Goal: Task Accomplishment & Management: Complete application form

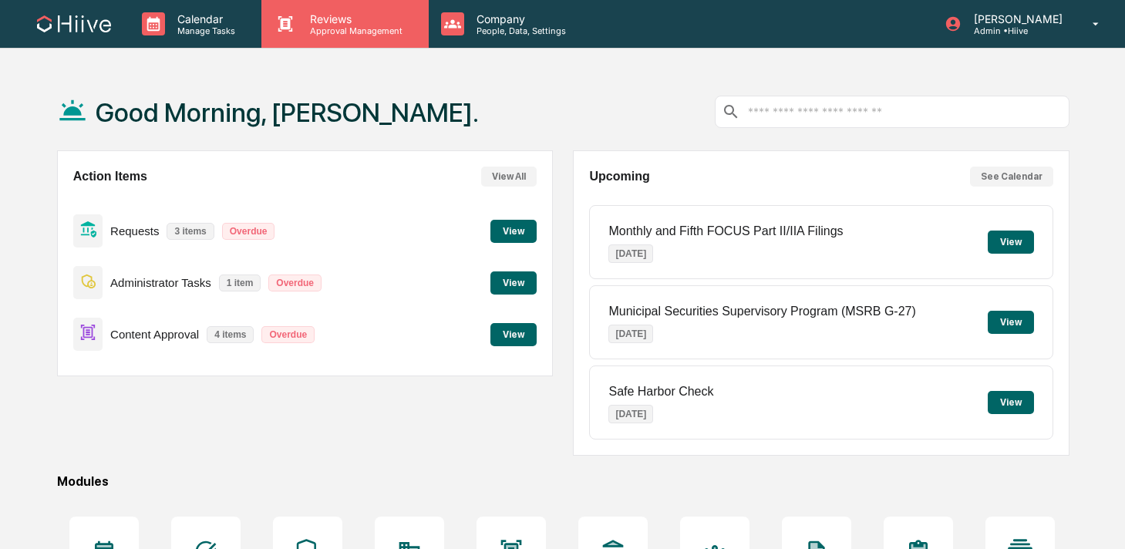
click at [322, 38] on div "Reviews Approval Management" at bounding box center [344, 24] width 167 height 48
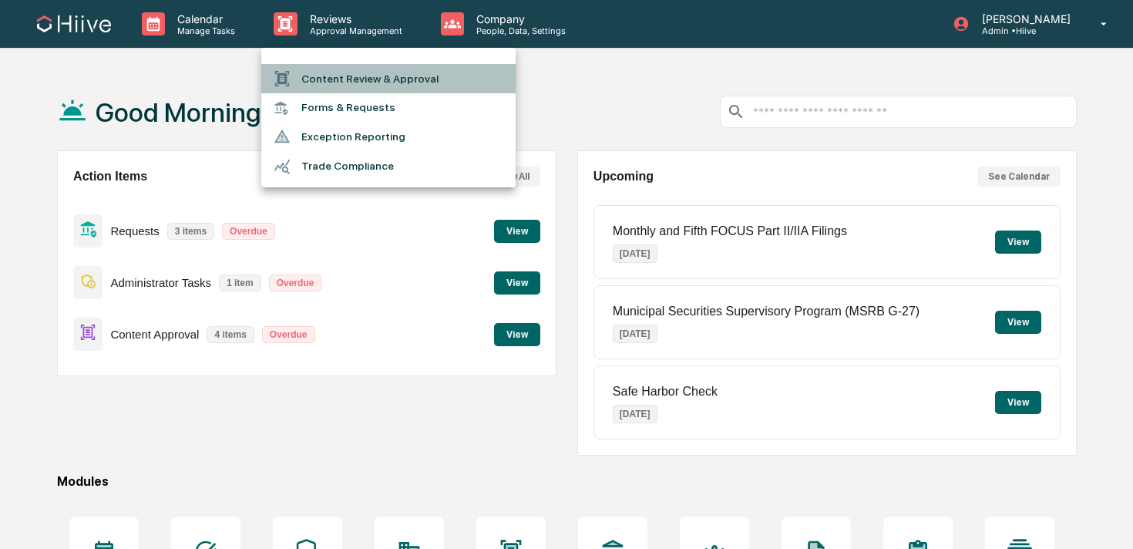
click at [352, 79] on li "Content Review & Approval" at bounding box center [388, 78] width 254 height 29
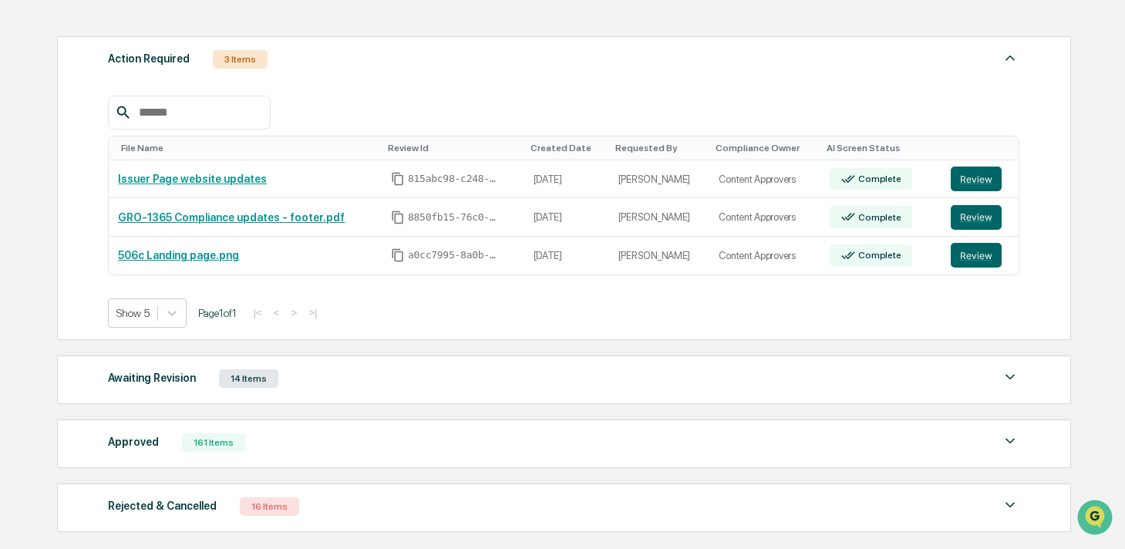
scroll to position [204, 0]
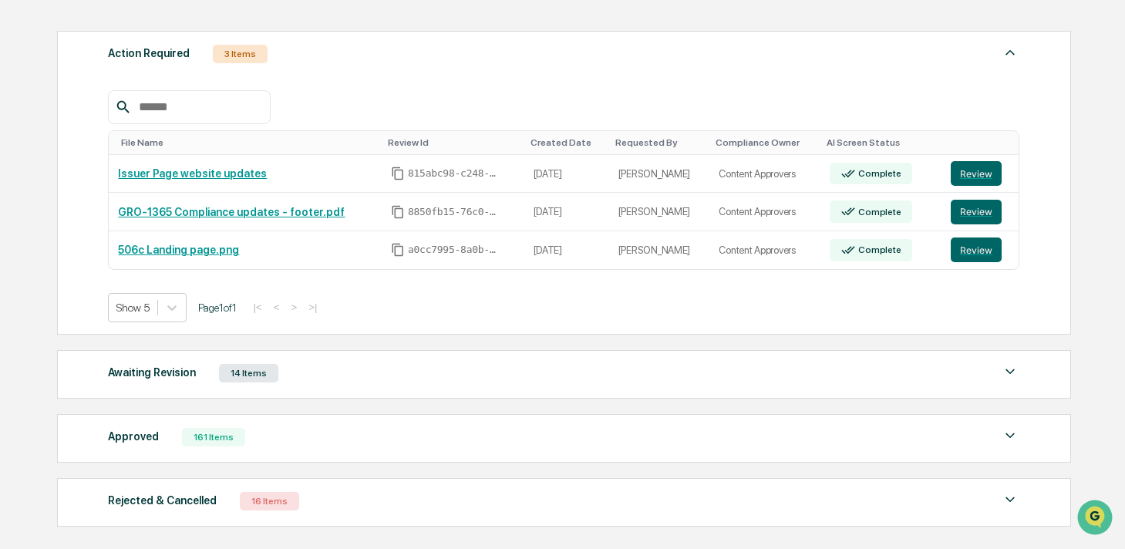
click at [308, 378] on div "Awaiting Revision 14 Items" at bounding box center [563, 373] width 911 height 22
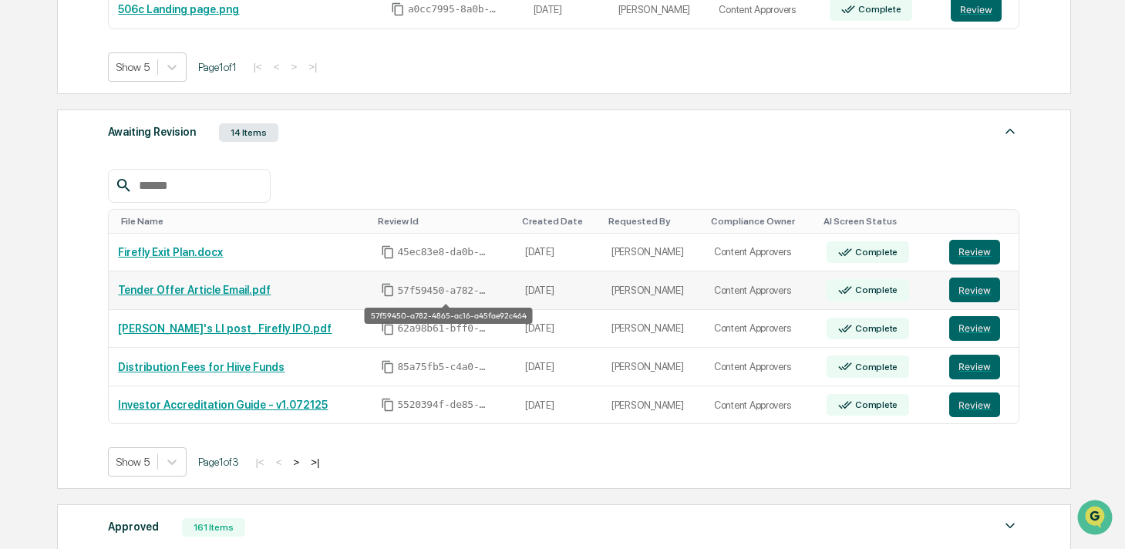
scroll to position [194, 0]
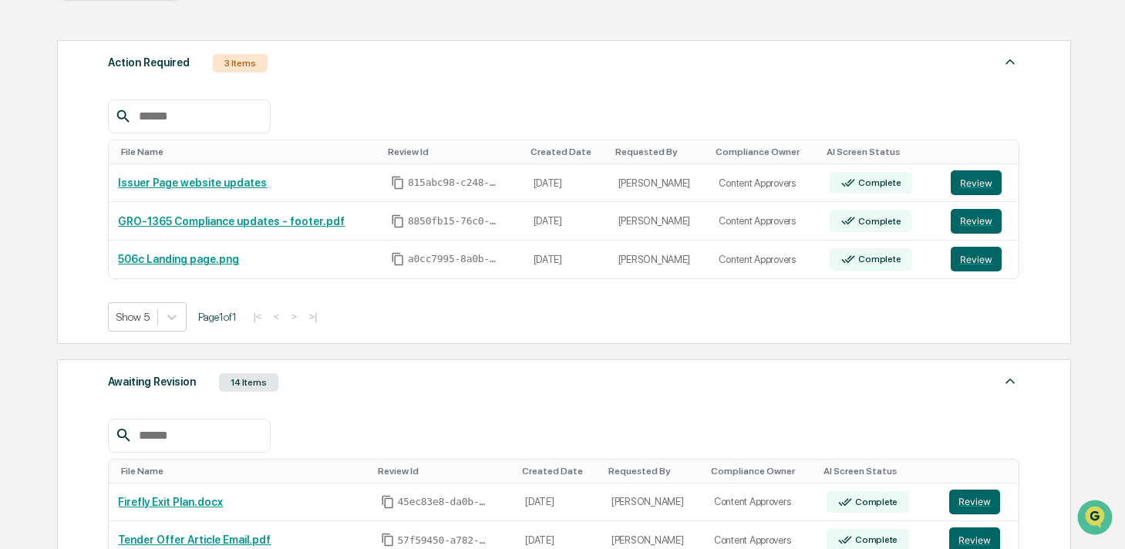
click at [443, 383] on div "Awaiting Revision 14 Items" at bounding box center [563, 383] width 911 height 22
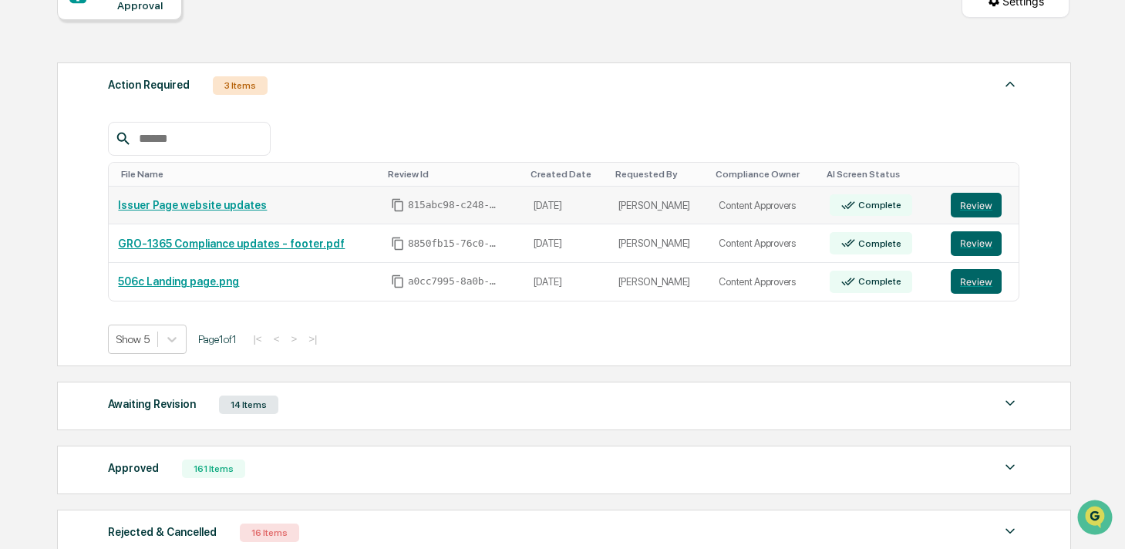
scroll to position [173, 0]
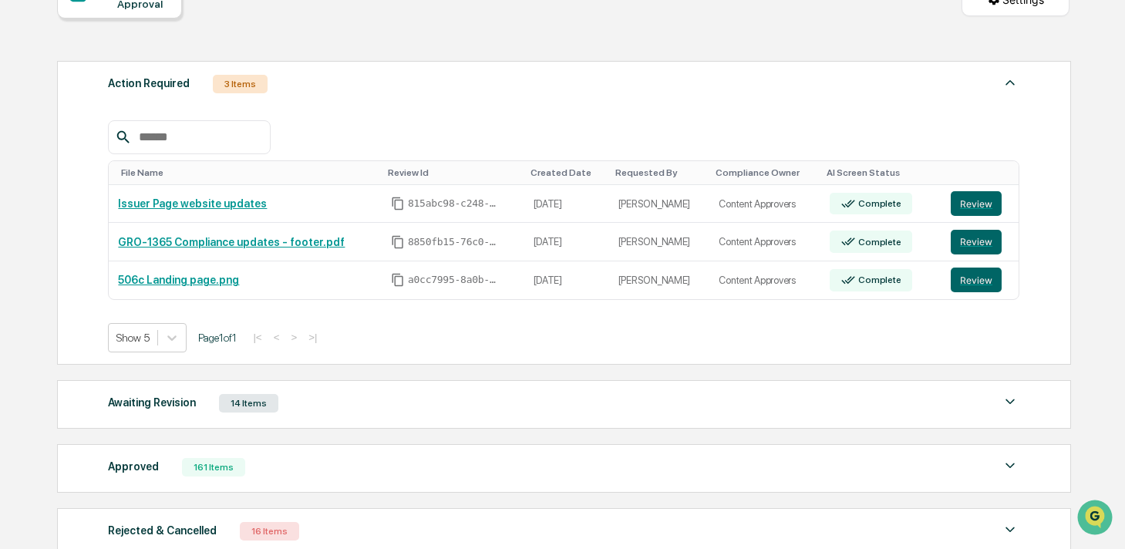
click at [553, 140] on div at bounding box center [563, 137] width 911 height 34
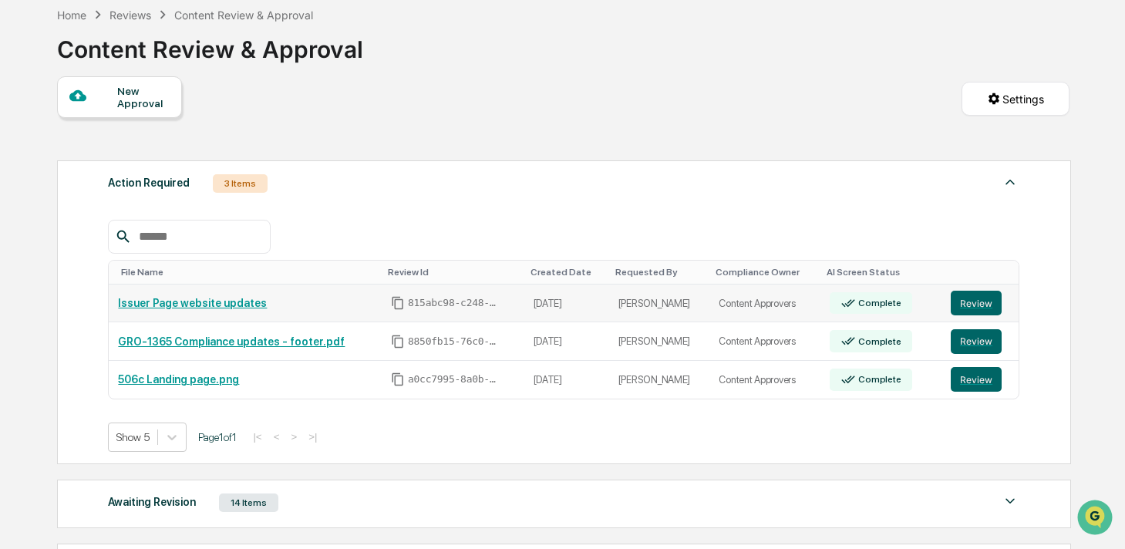
scroll to position [0, 0]
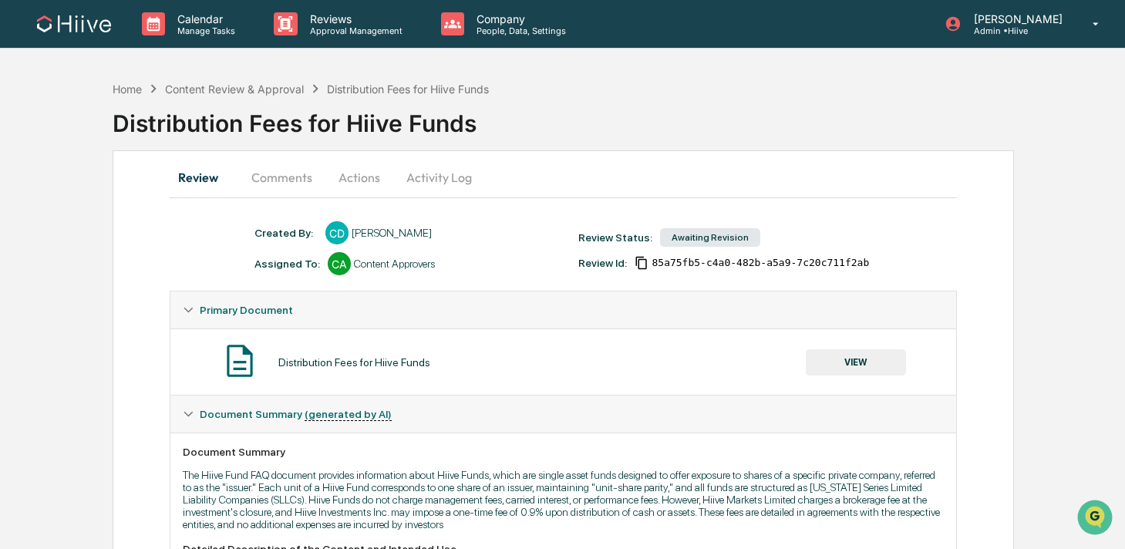
click at [252, 170] on button "Comments" at bounding box center [282, 177] width 86 height 37
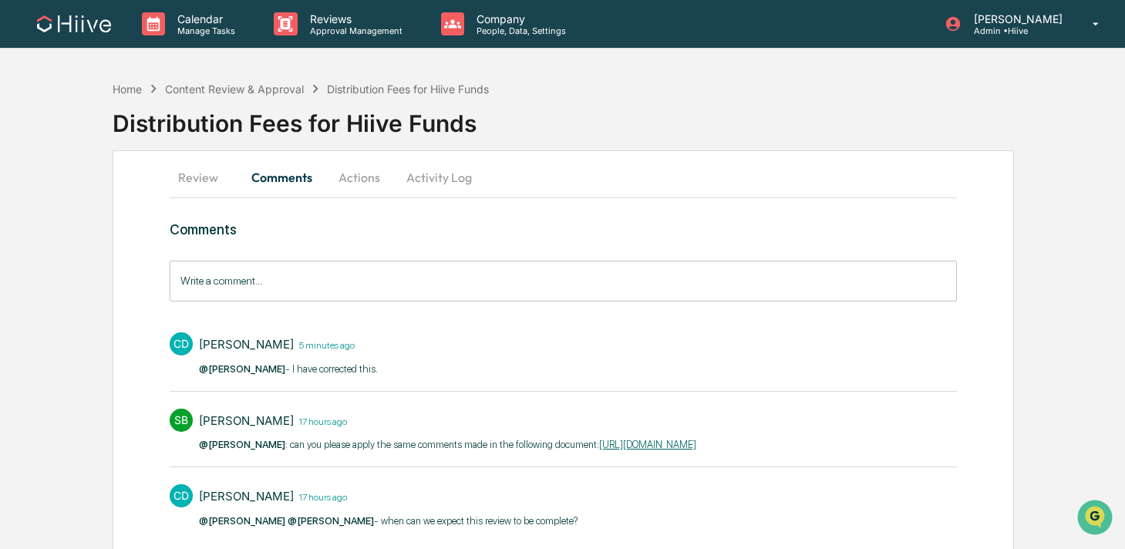
click at [426, 181] on button "Activity Log" at bounding box center [439, 177] width 90 height 37
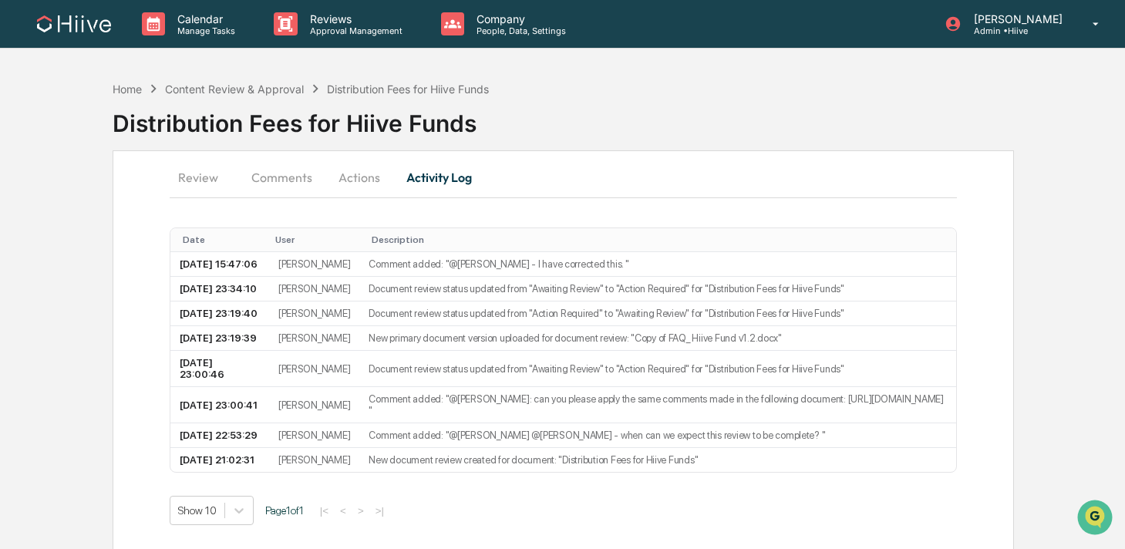
click at [347, 178] on button "Actions" at bounding box center [359, 177] width 69 height 37
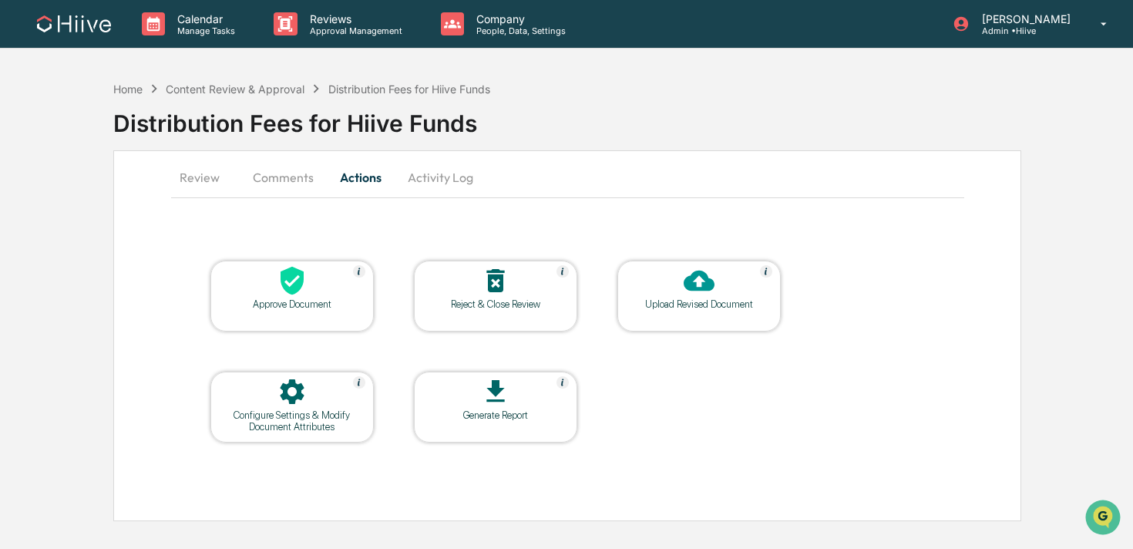
click at [288, 179] on button "Comments" at bounding box center [284, 177] width 86 height 37
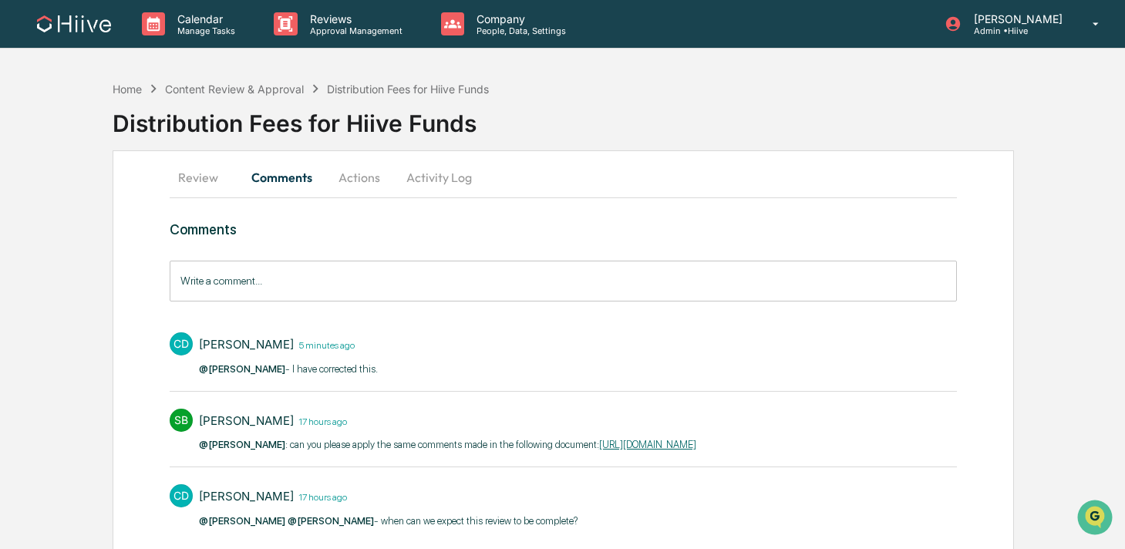
scroll to position [59, 0]
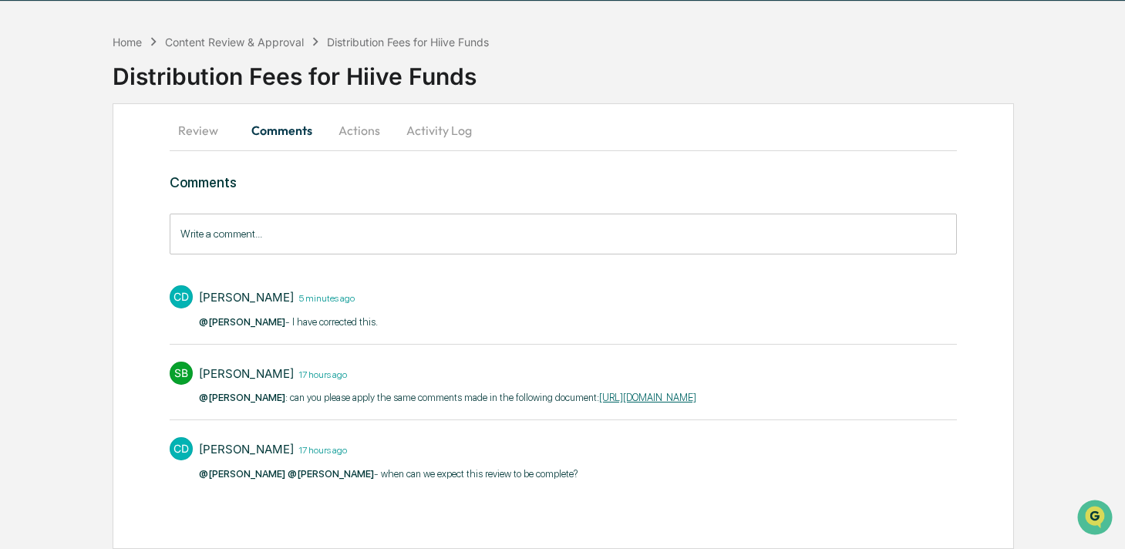
click at [217, 113] on button "Review" at bounding box center [204, 130] width 69 height 37
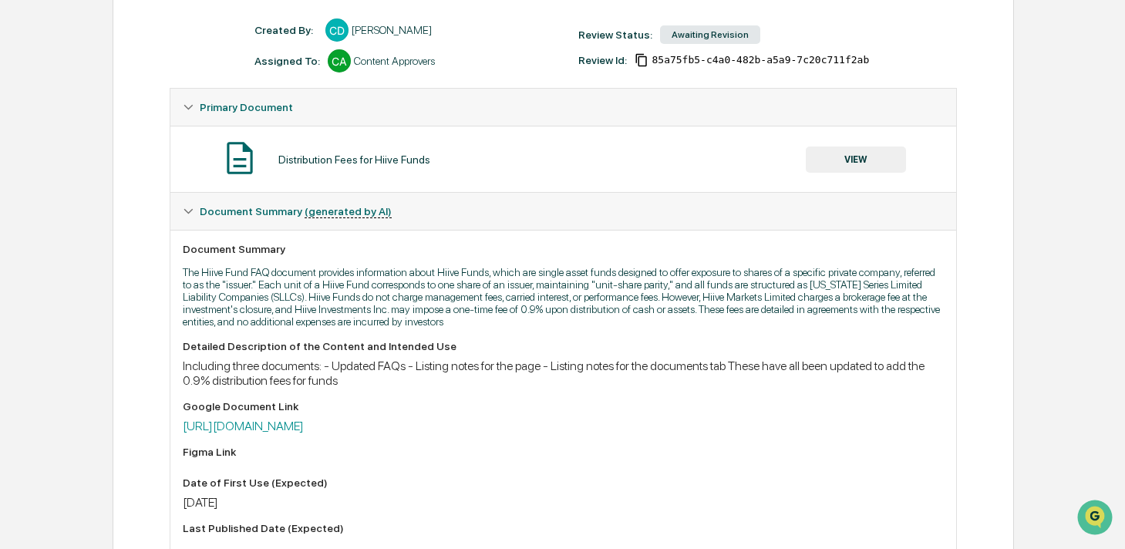
scroll to position [416, 0]
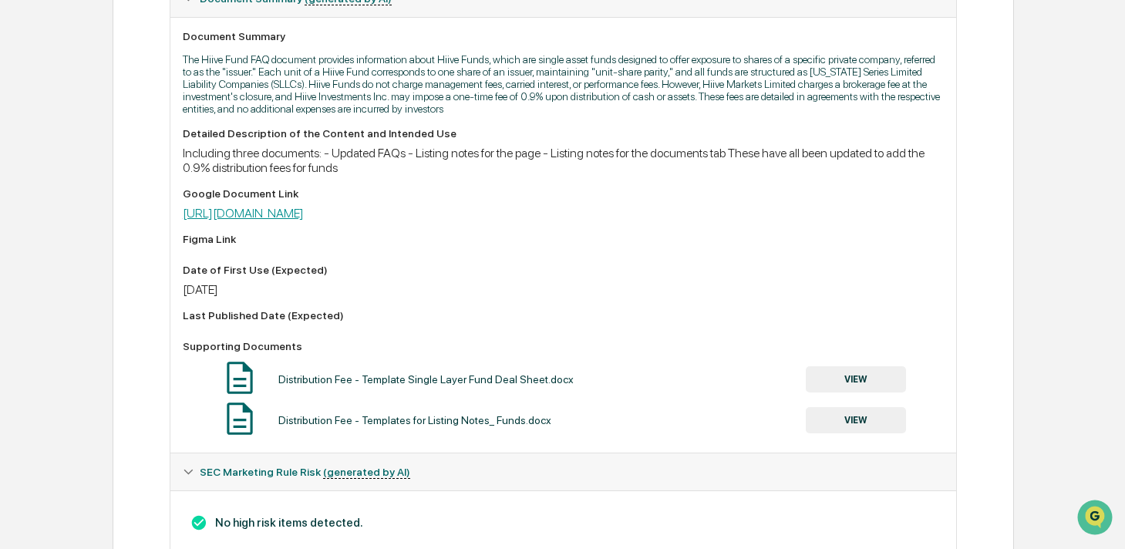
click at [282, 219] on link "[URL][DOMAIN_NAME]" at bounding box center [243, 213] width 121 height 15
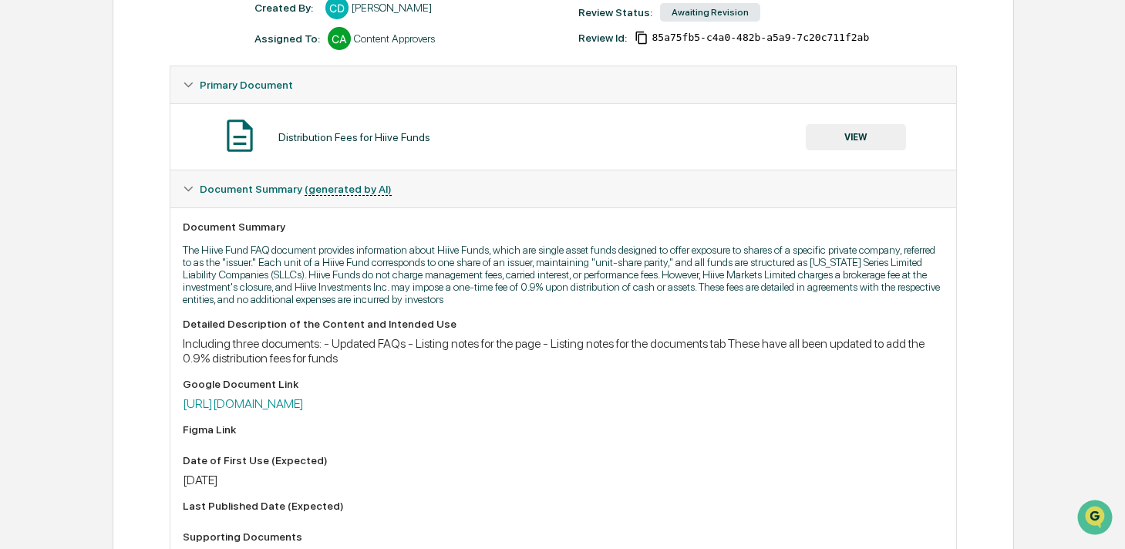
scroll to position [126, 0]
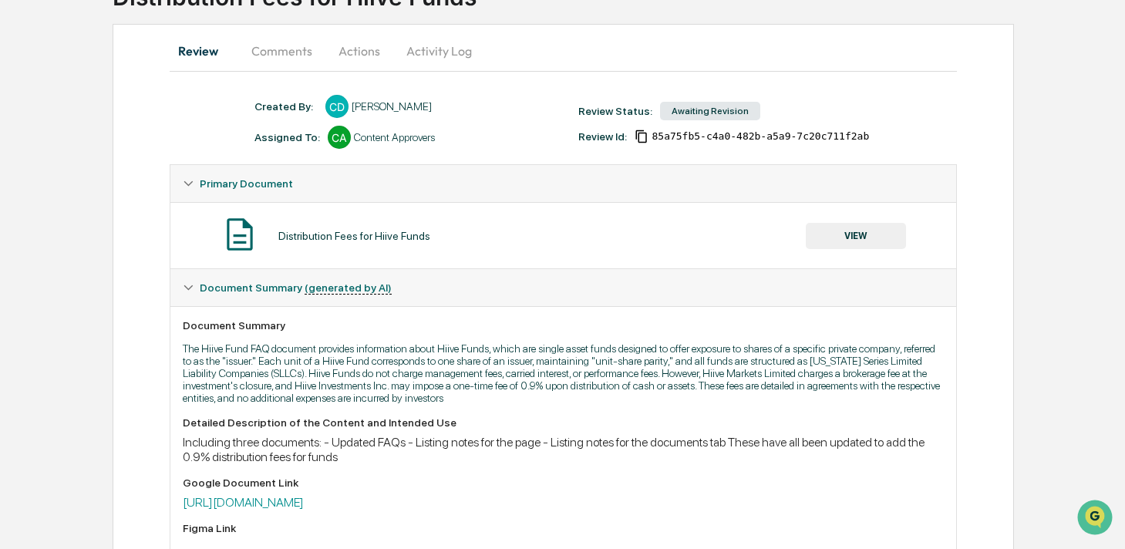
click at [268, 52] on button "Comments" at bounding box center [282, 50] width 86 height 37
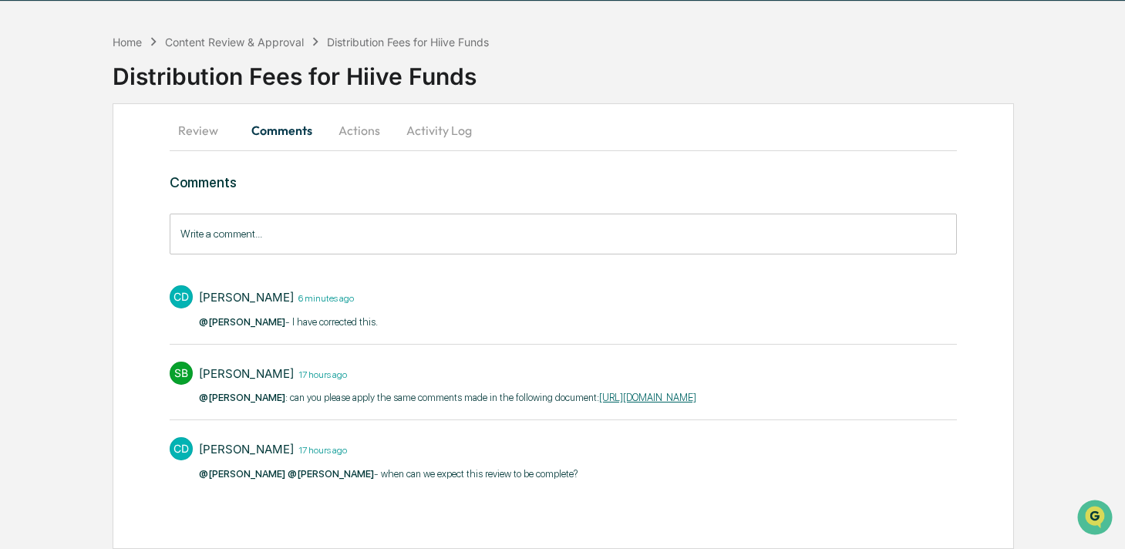
scroll to position [59, 0]
click at [197, 112] on button "Review" at bounding box center [204, 130] width 69 height 37
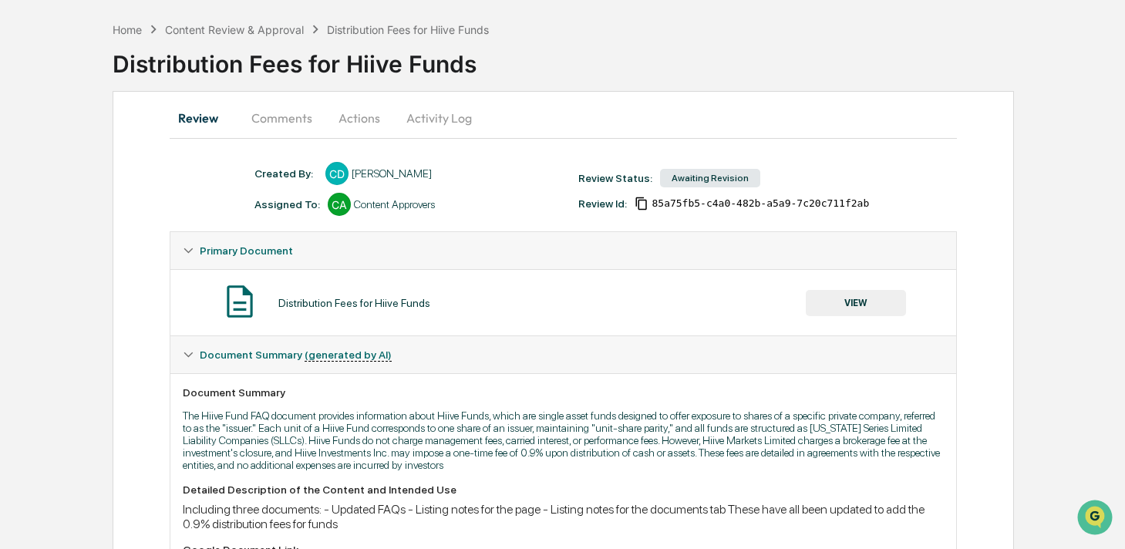
scroll to position [0, 0]
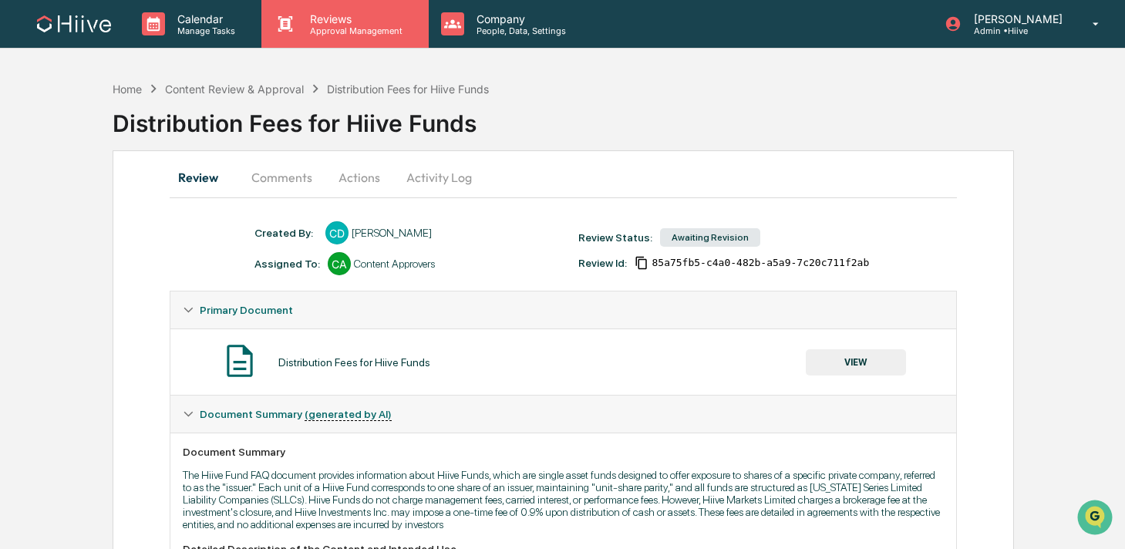
click at [327, 33] on p "Approval Management" at bounding box center [354, 30] width 113 height 11
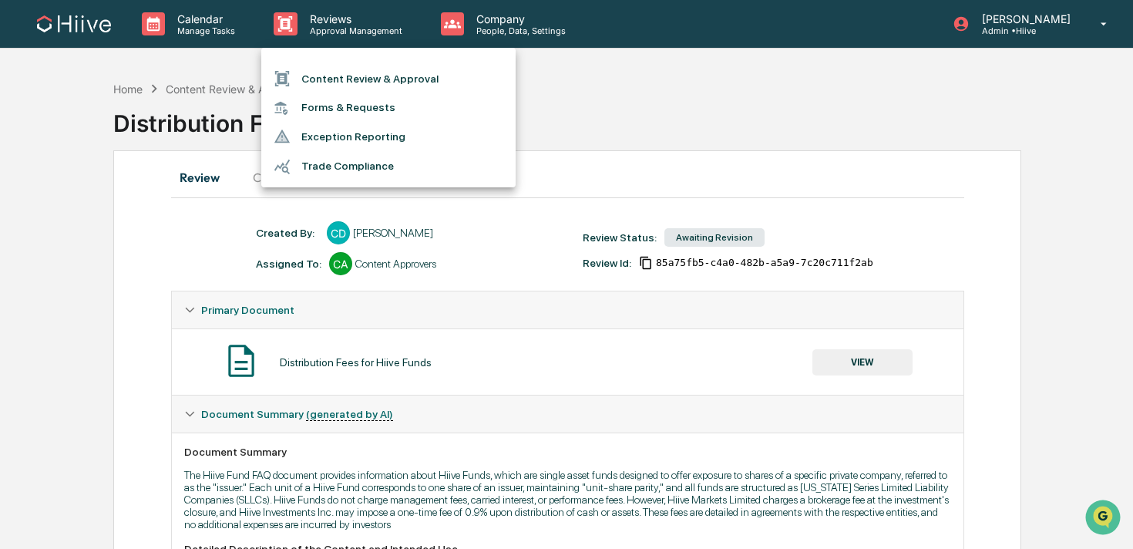
click at [316, 88] on li "Content Review & Approval" at bounding box center [388, 78] width 254 height 29
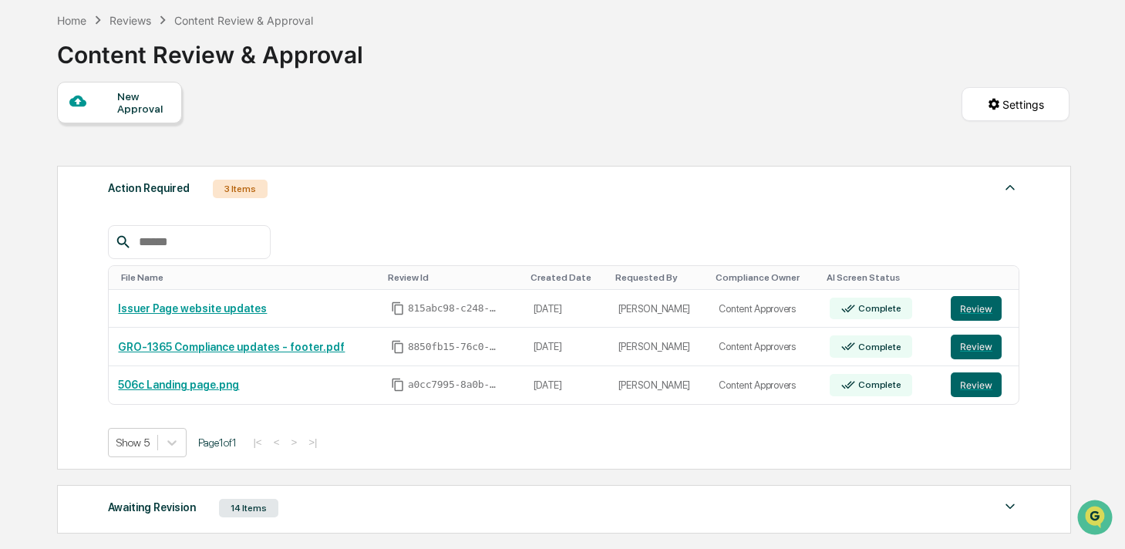
scroll to position [241, 0]
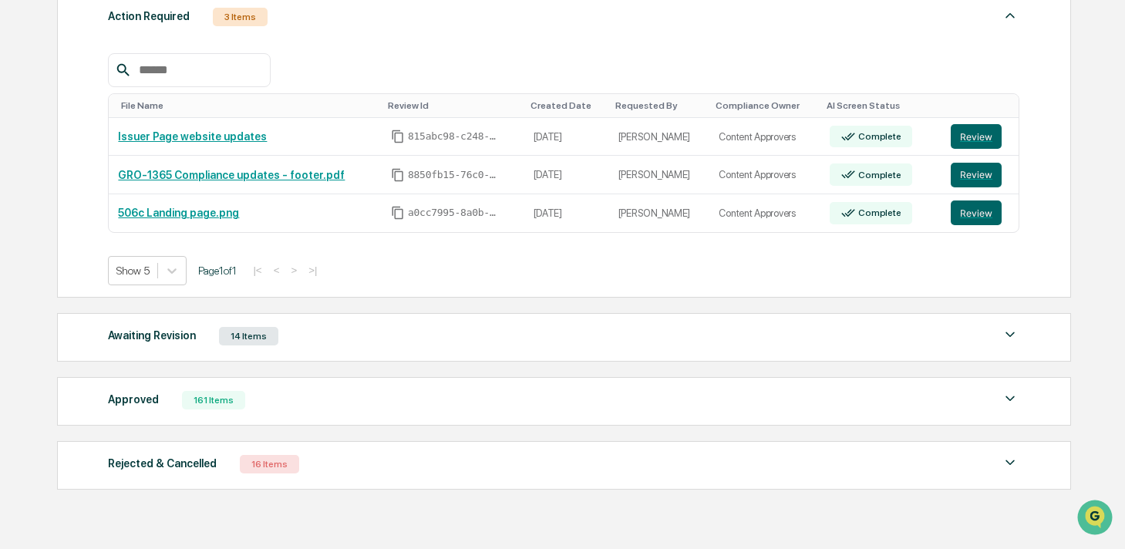
click at [306, 343] on div "Awaiting Revision 14 Items" at bounding box center [563, 336] width 911 height 22
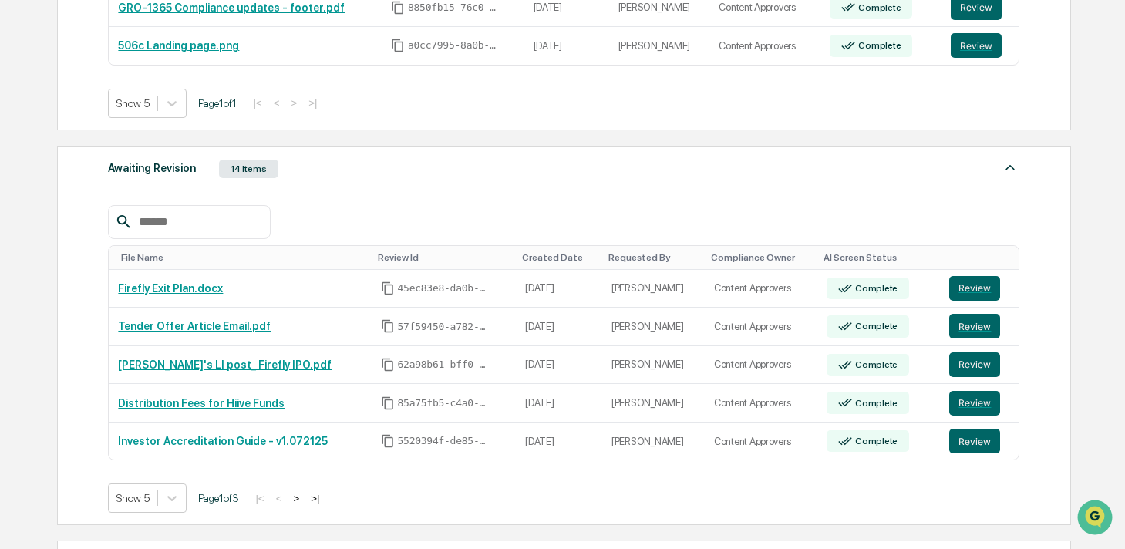
scroll to position [406, 0]
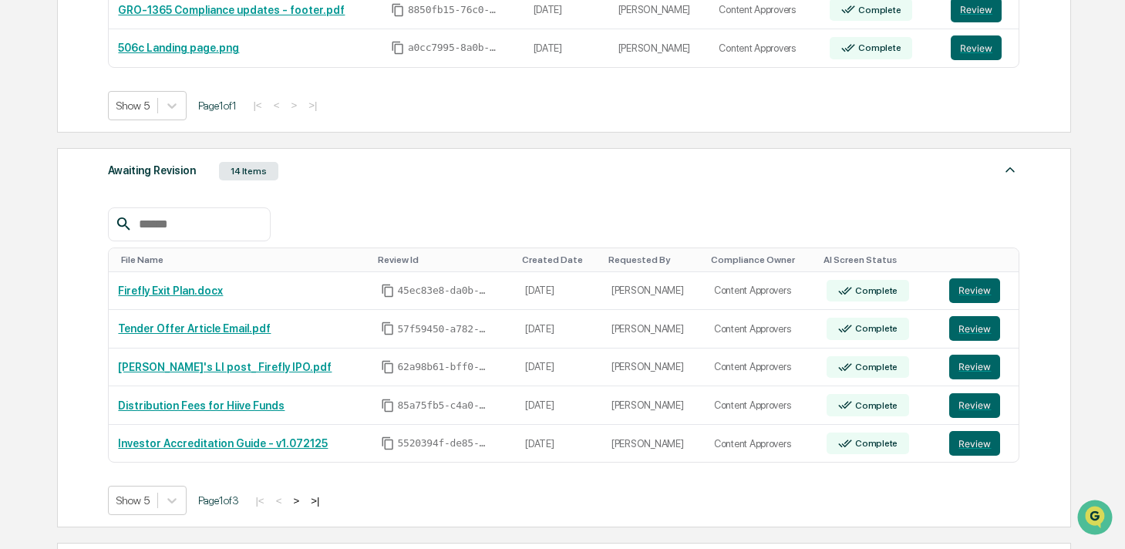
click at [304, 500] on button ">" at bounding box center [295, 500] width 15 height 13
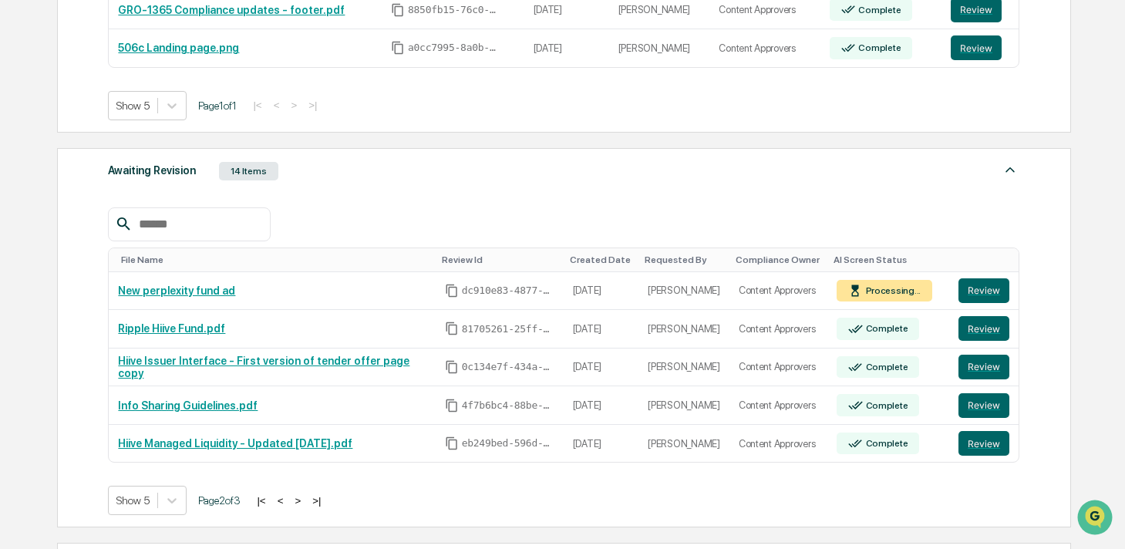
click at [305, 501] on button ">" at bounding box center [297, 500] width 15 height 13
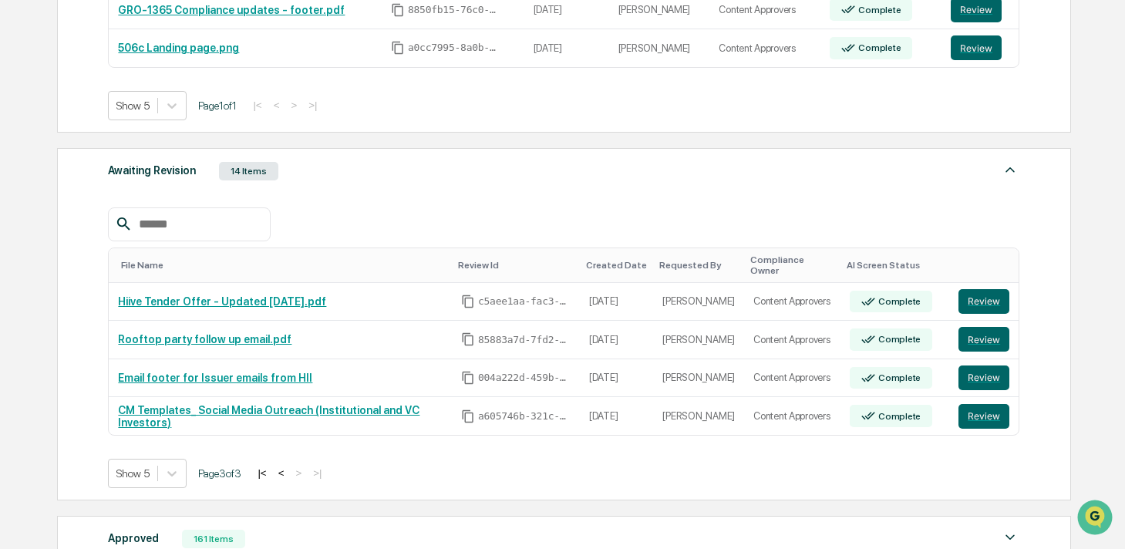
click at [289, 467] on button "<" at bounding box center [281, 473] width 15 height 13
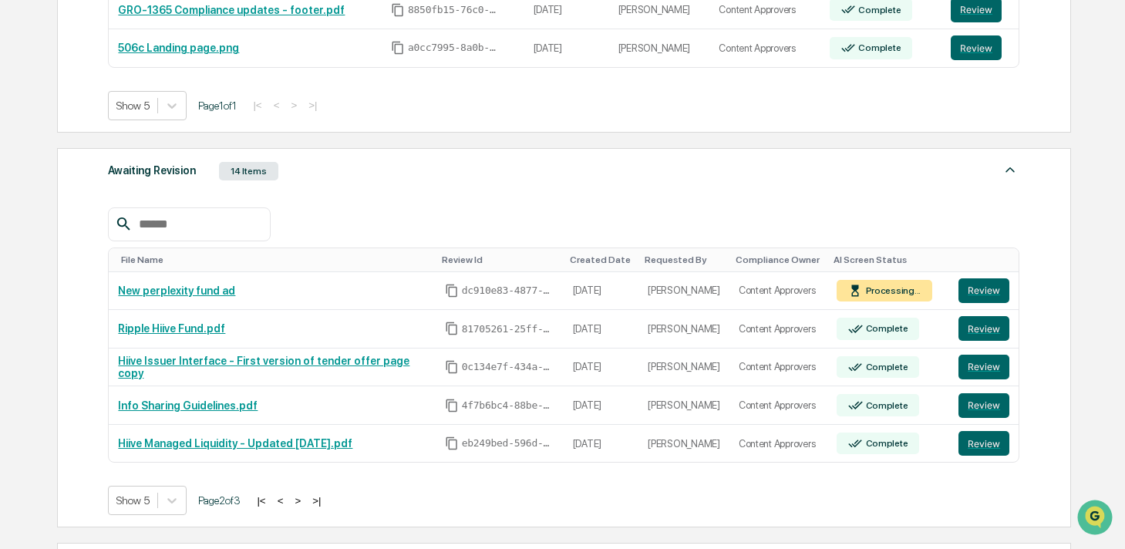
click at [288, 502] on button "<" at bounding box center [280, 500] width 15 height 13
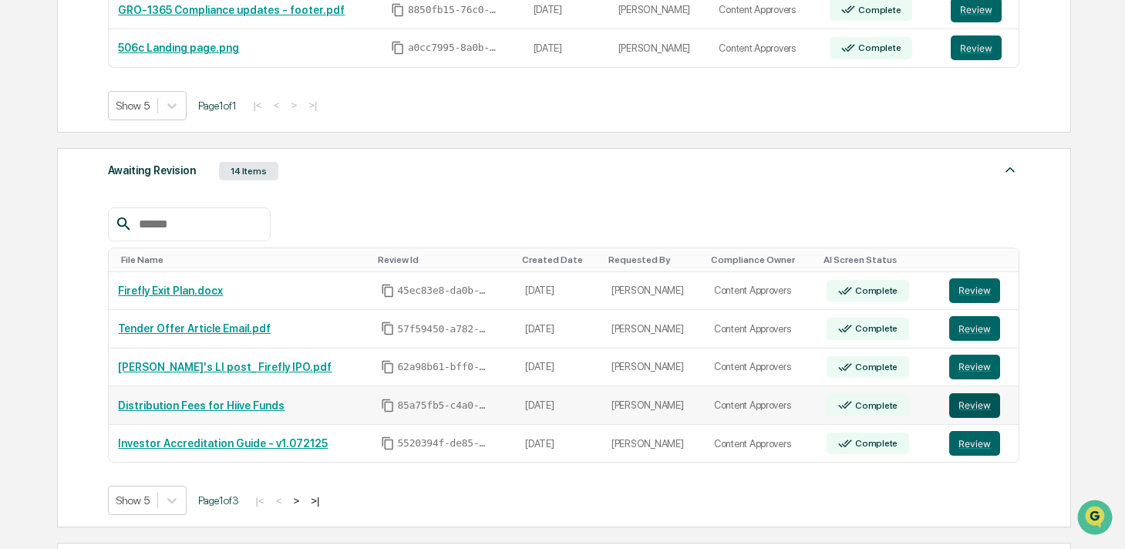
click at [965, 401] on button "Review" at bounding box center [974, 405] width 51 height 25
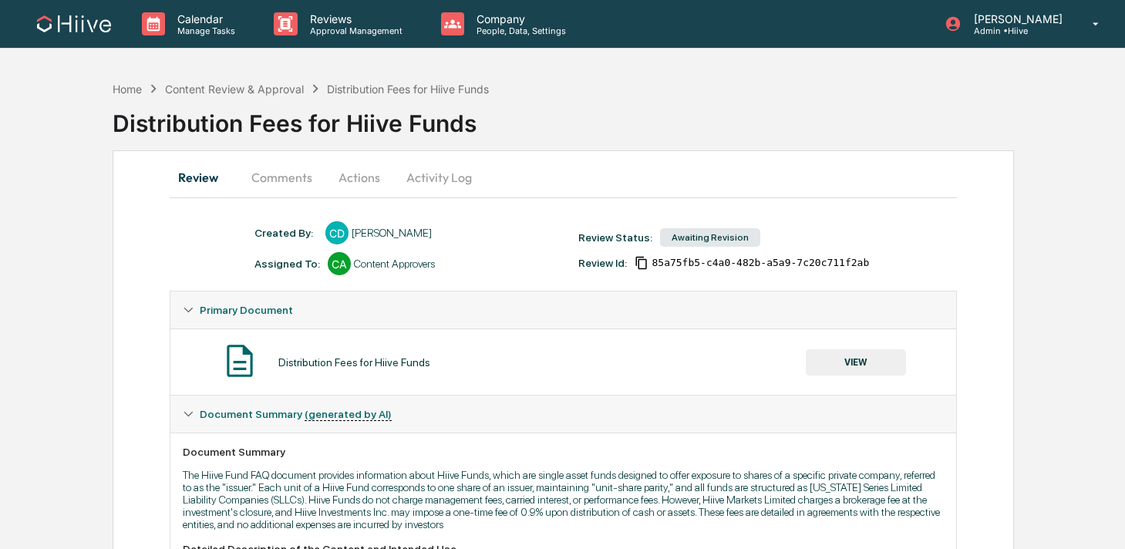
click at [278, 192] on button "Comments" at bounding box center [282, 177] width 86 height 37
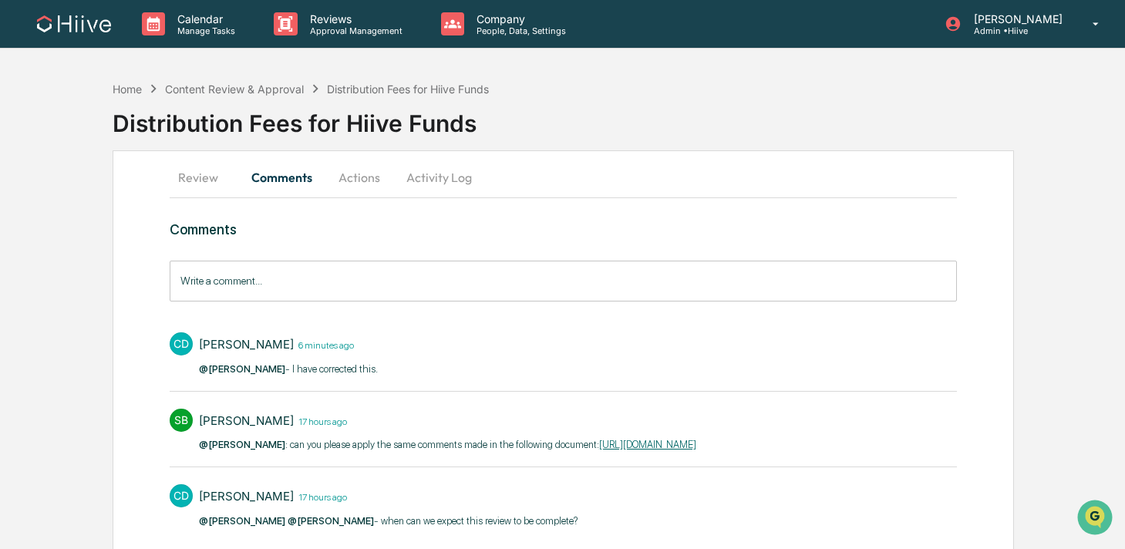
click at [193, 172] on button "Review" at bounding box center [204, 177] width 69 height 37
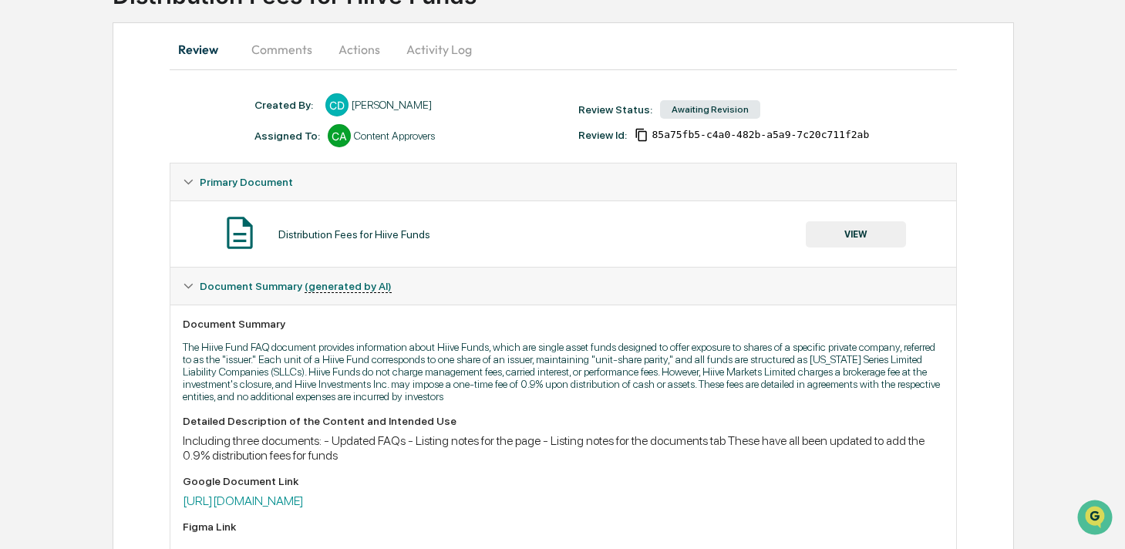
scroll to position [69, 0]
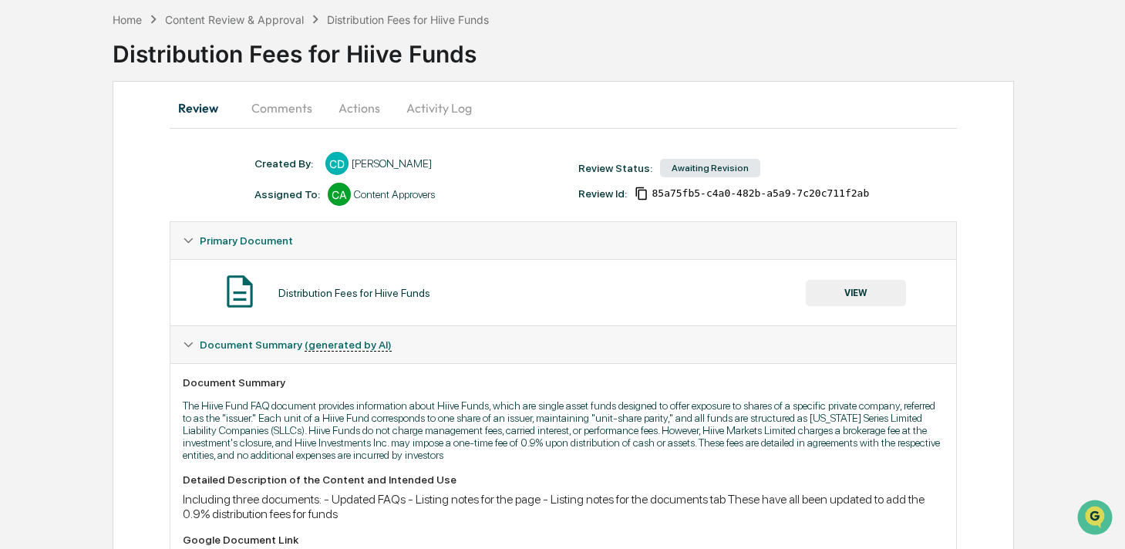
click at [269, 109] on button "Comments" at bounding box center [282, 107] width 86 height 37
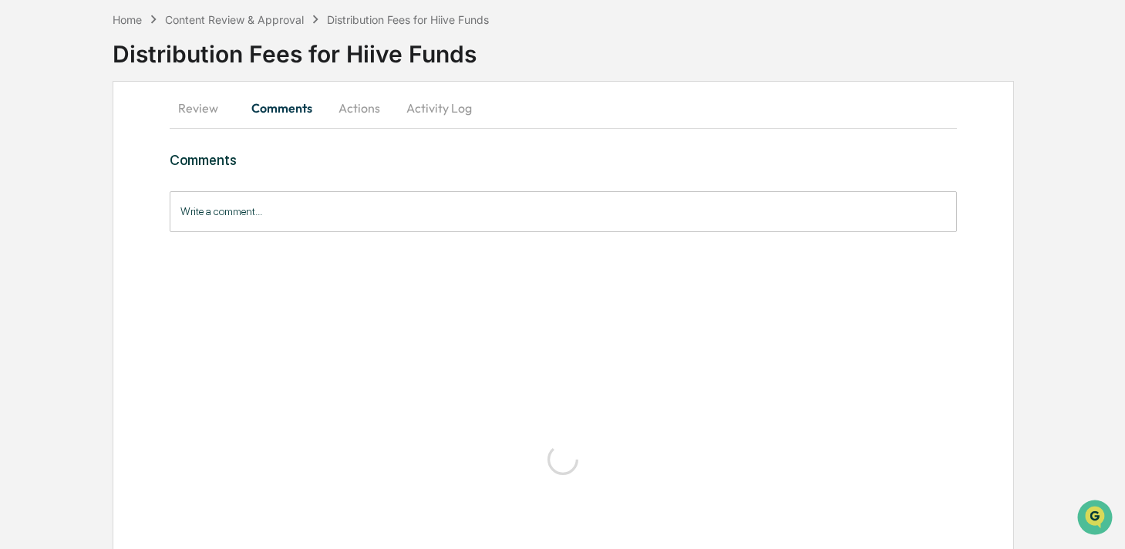
scroll to position [59, 0]
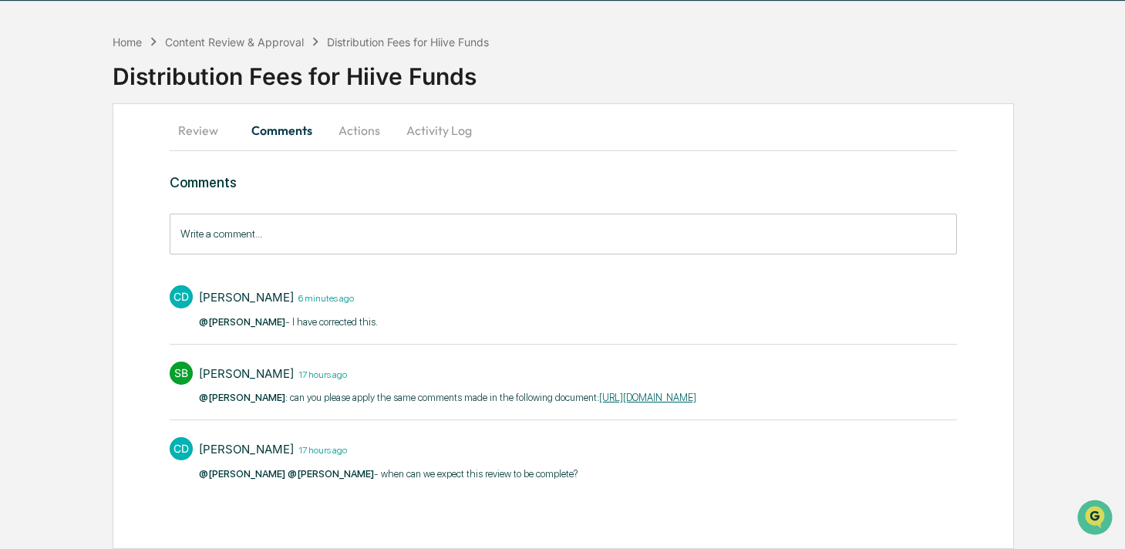
click at [346, 116] on button "Actions" at bounding box center [359, 130] width 69 height 37
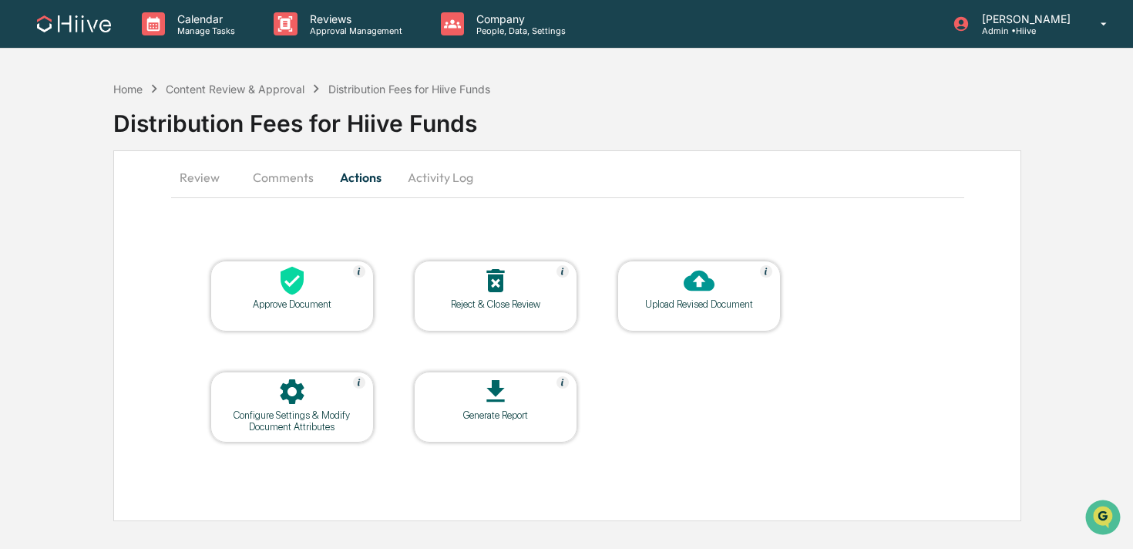
click at [440, 181] on button "Activity Log" at bounding box center [441, 177] width 90 height 37
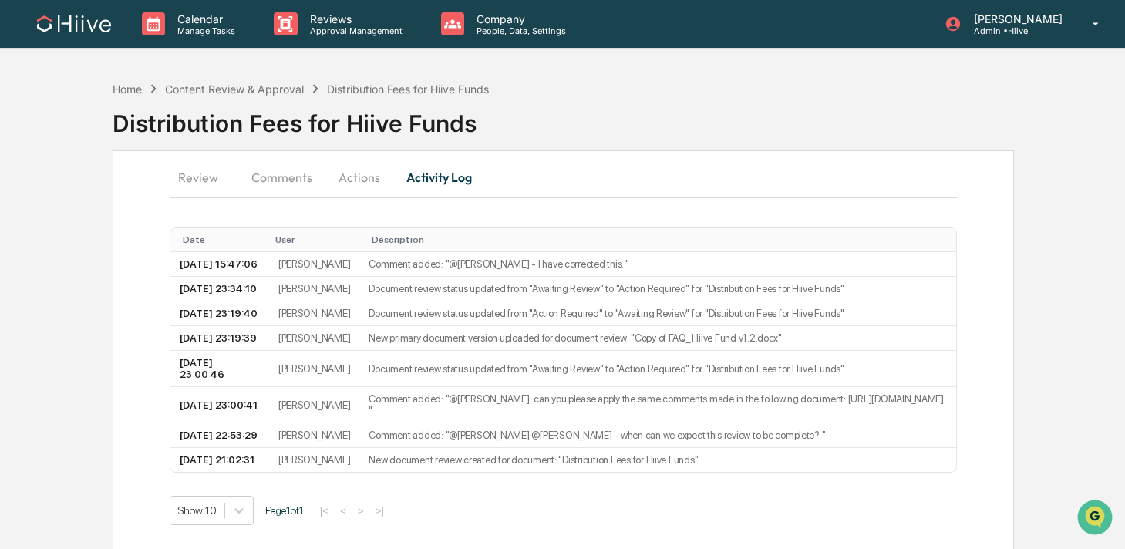
click at [372, 184] on button "Actions" at bounding box center [359, 177] width 69 height 37
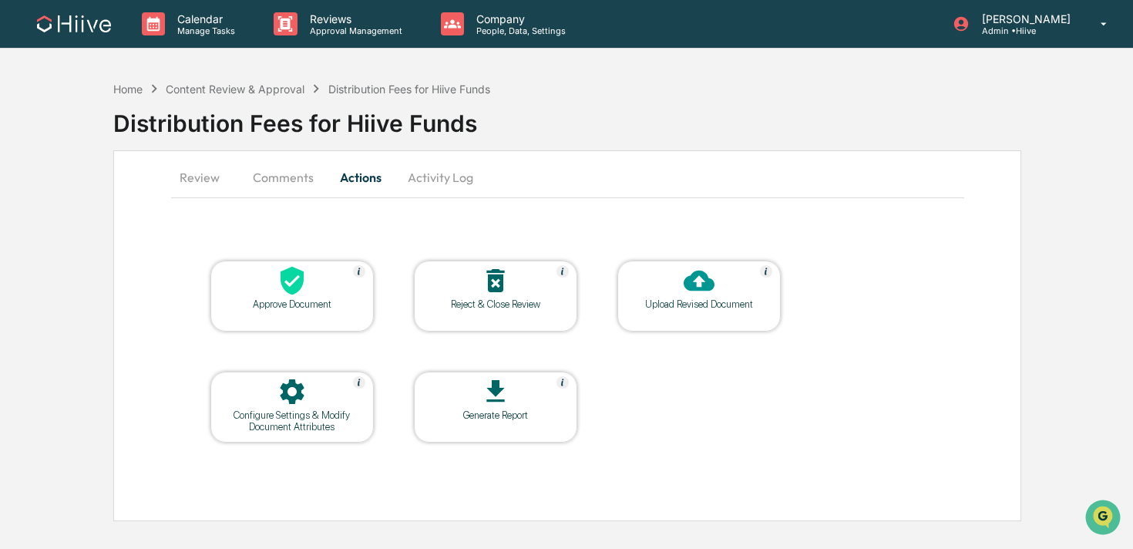
click at [309, 178] on button "Comments" at bounding box center [284, 177] width 86 height 37
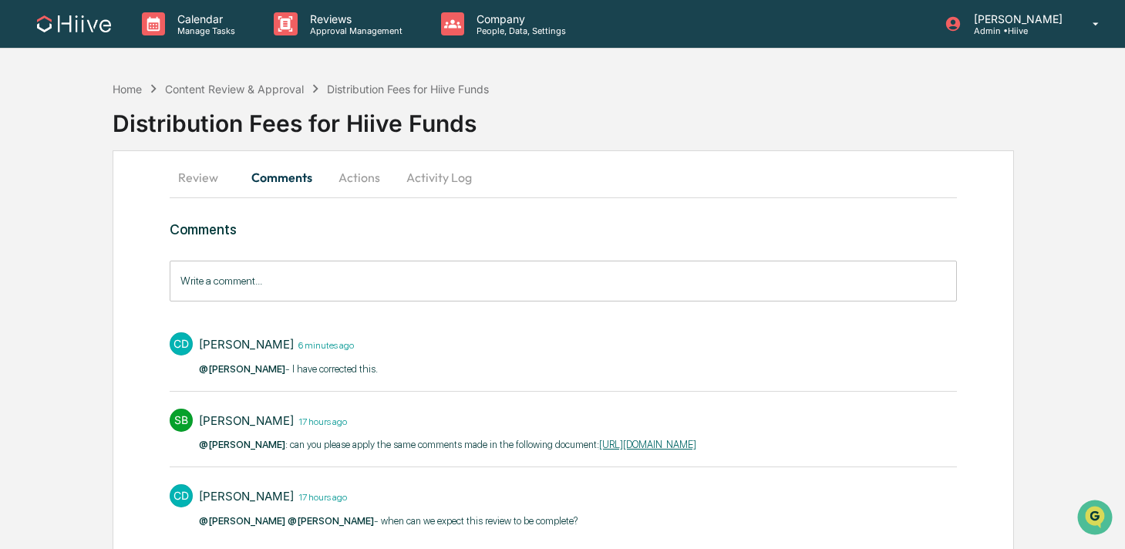
click at [285, 281] on input "Write a comment..." at bounding box center [563, 281] width 787 height 41
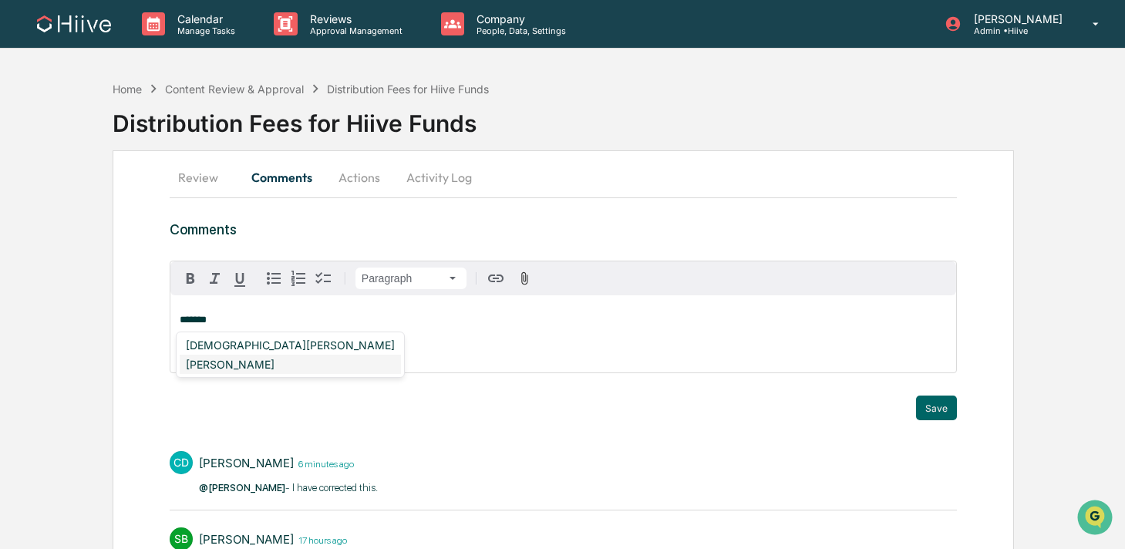
click at [239, 360] on div "[PERSON_NAME]" at bounding box center [290, 364] width 221 height 19
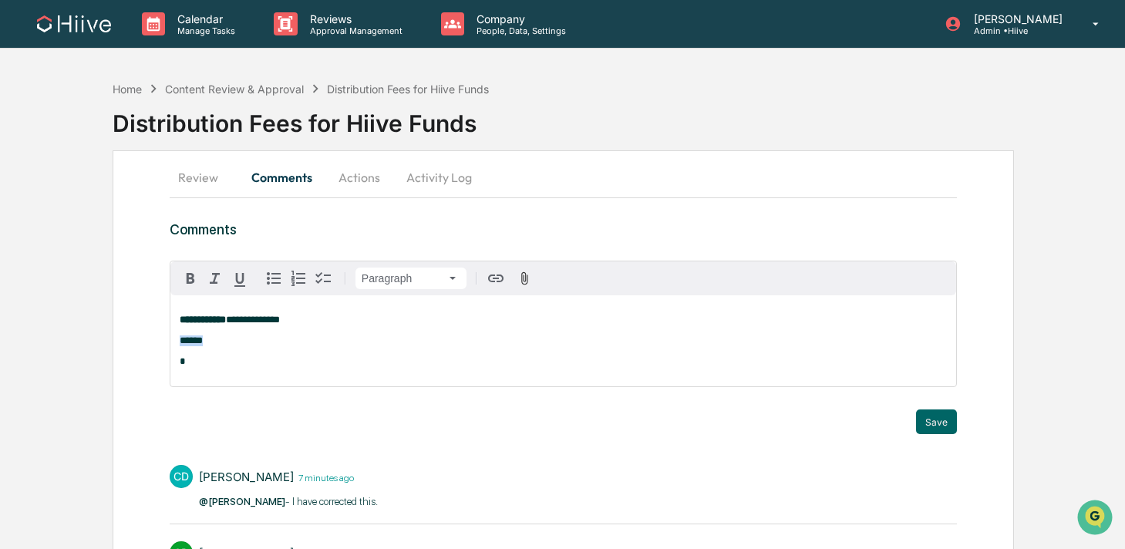
drag, startPoint x: 231, startPoint y: 343, endPoint x: 167, endPoint y: 343, distance: 64.0
click at [167, 343] on div "**********" at bounding box center [563, 439] width 901 height 578
drag, startPoint x: 341, startPoint y: 318, endPoint x: 166, endPoint y: 320, distance: 175.1
click at [166, 320] on div "**********" at bounding box center [563, 439] width 901 height 578
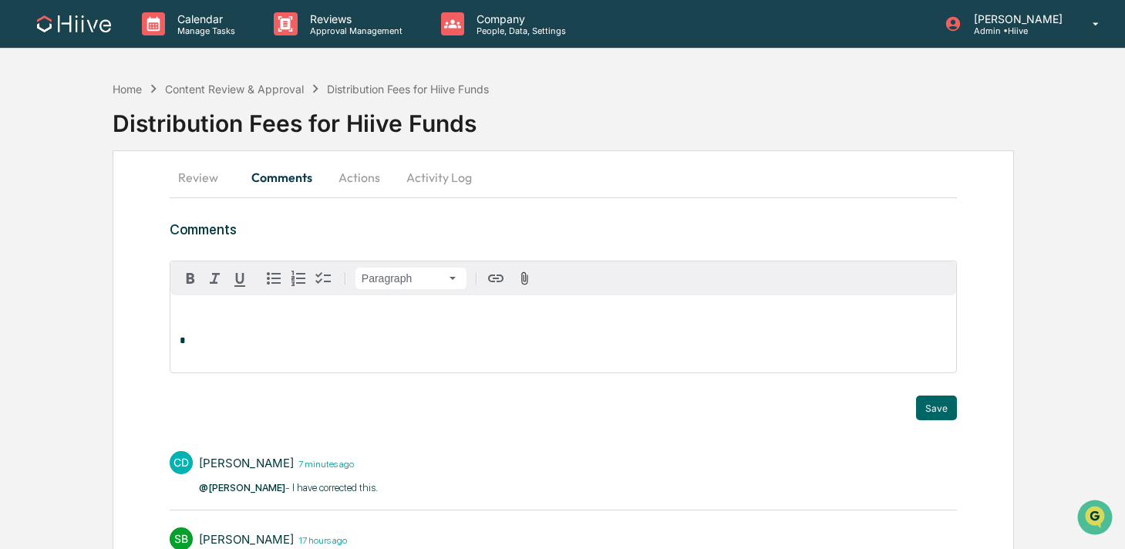
click at [363, 173] on button "Actions" at bounding box center [359, 177] width 69 height 37
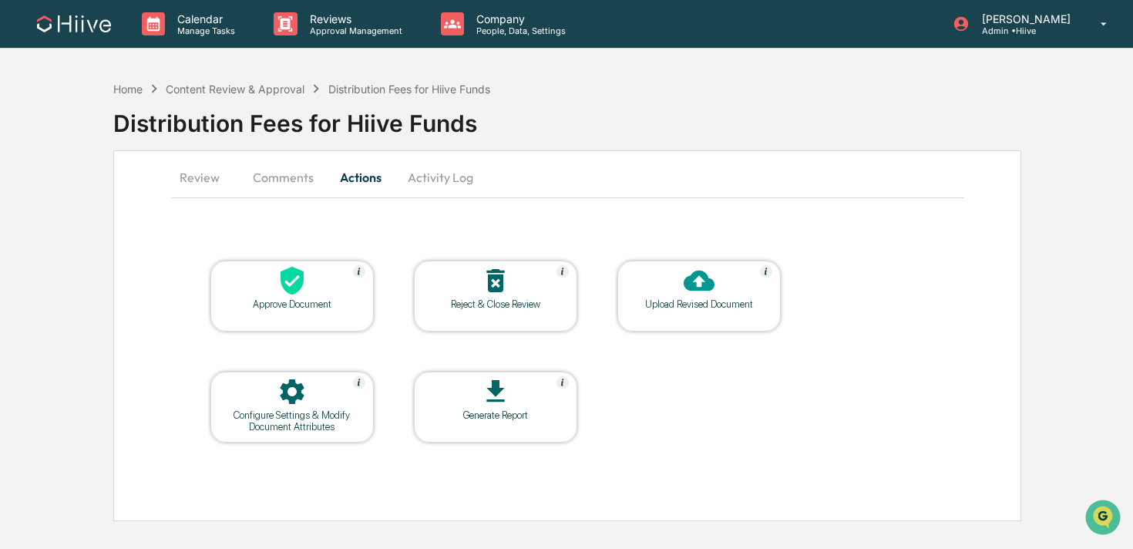
click at [199, 178] on button "Review" at bounding box center [205, 177] width 69 height 37
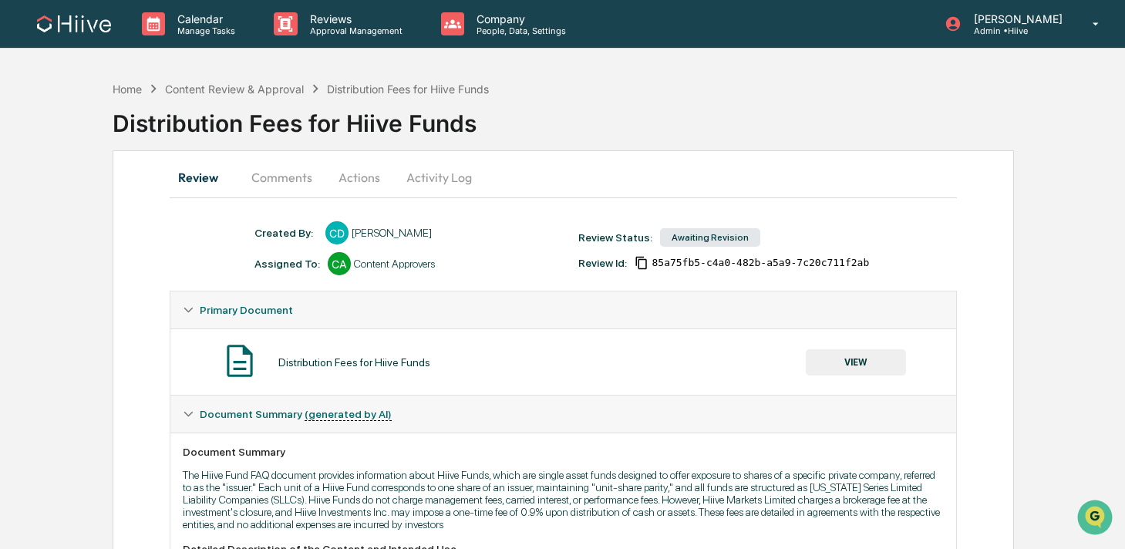
scroll to position [400, 0]
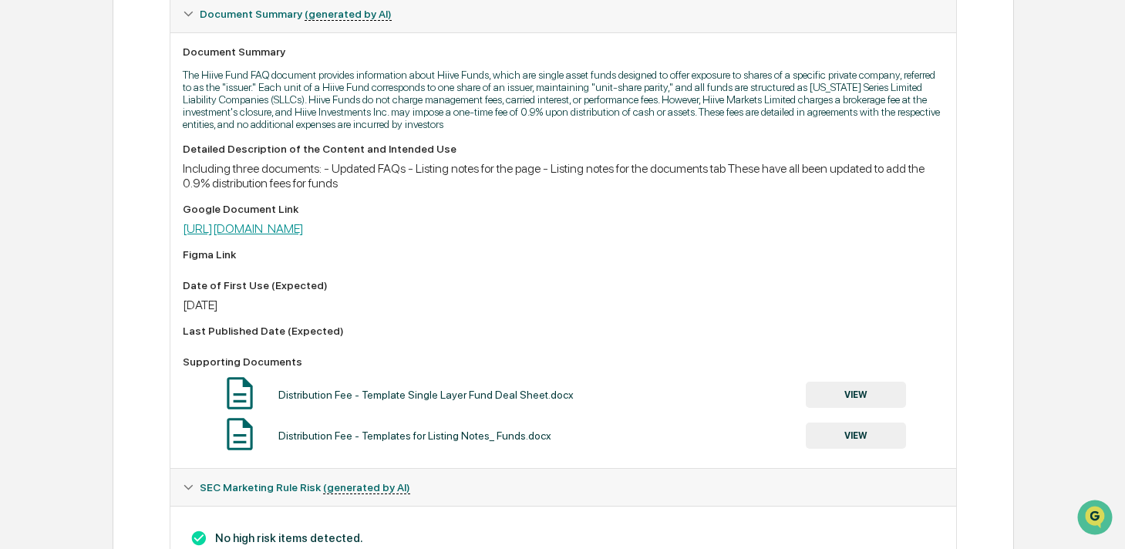
click at [266, 236] on link "https://docs.google.com/document/d/1qL8R8BUKjJpRVn9sRqmvQdMHQzoJUmvWZd8UomVdmRQ…" at bounding box center [243, 228] width 121 height 15
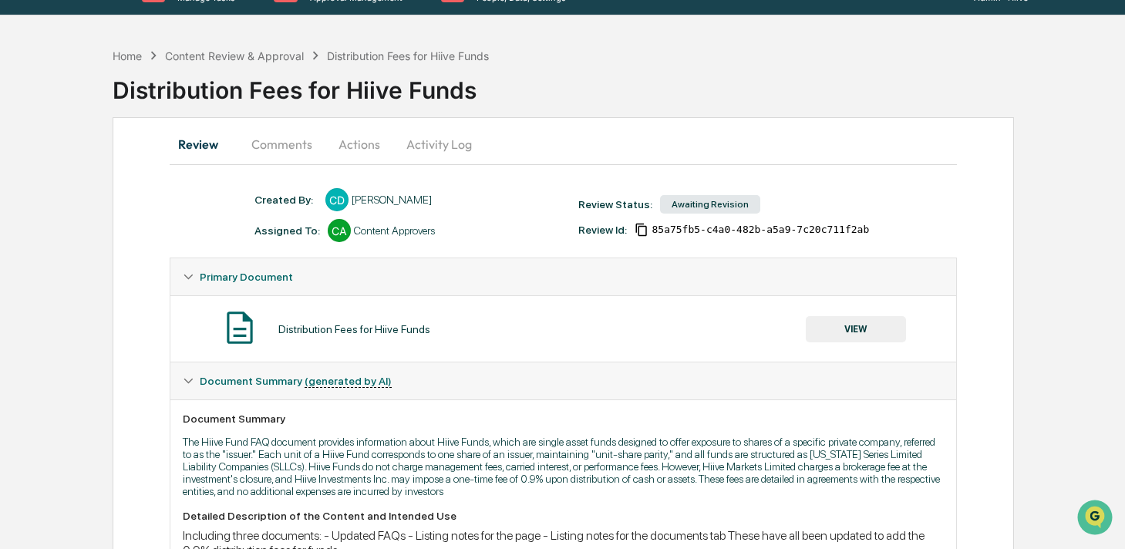
scroll to position [0, 0]
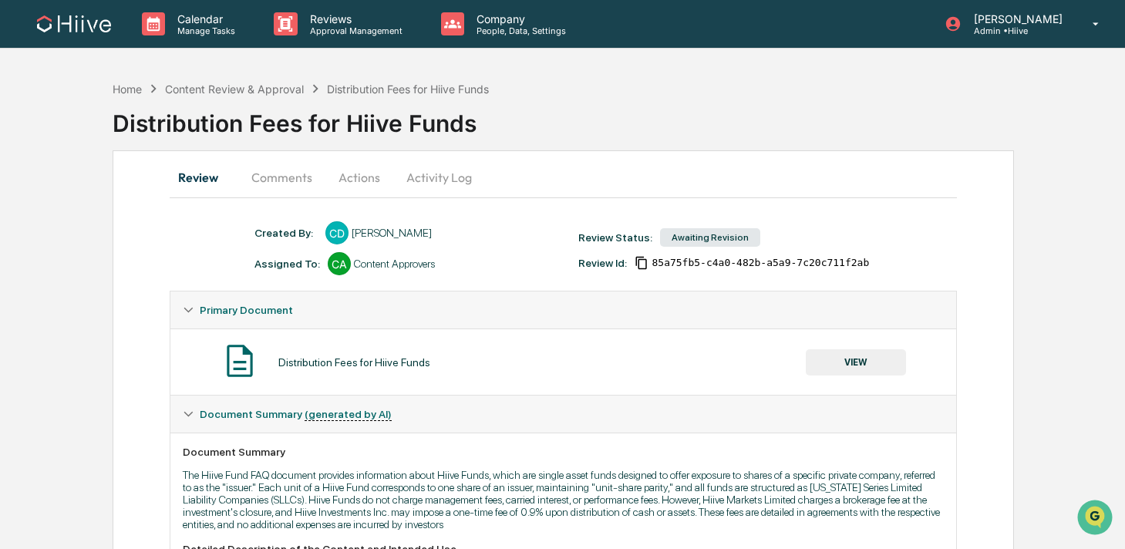
click at [275, 178] on button "Comments" at bounding box center [282, 177] width 86 height 37
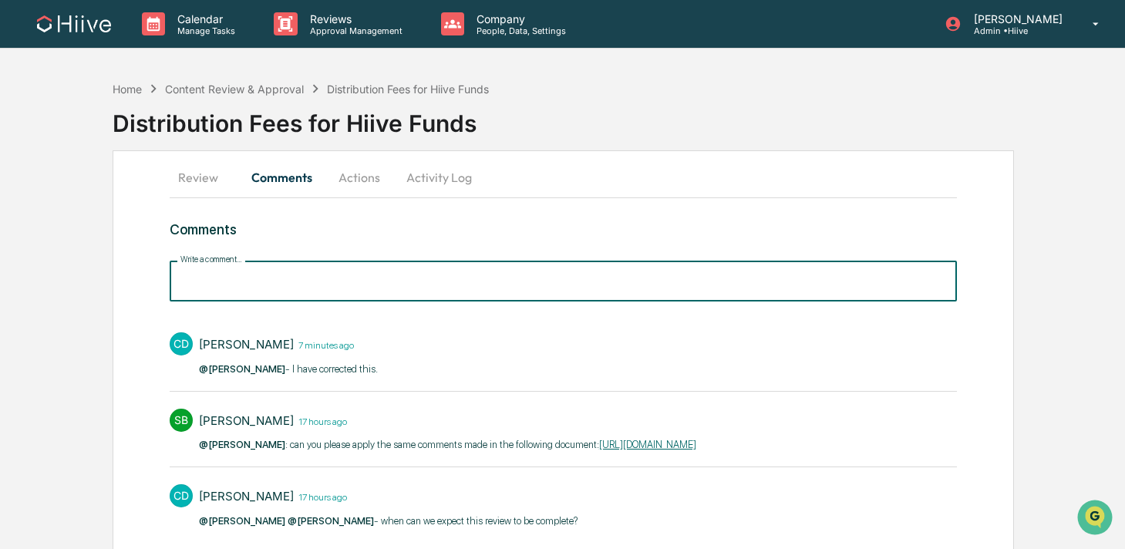
click at [240, 281] on input "Write a comment..." at bounding box center [563, 281] width 787 height 41
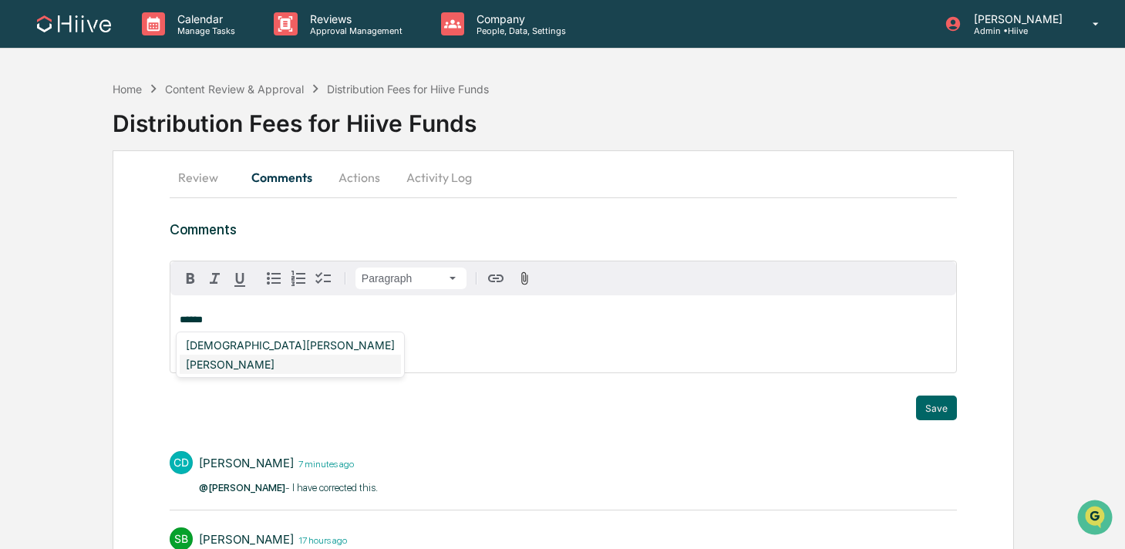
click at [215, 363] on div "[PERSON_NAME]" at bounding box center [290, 364] width 221 height 19
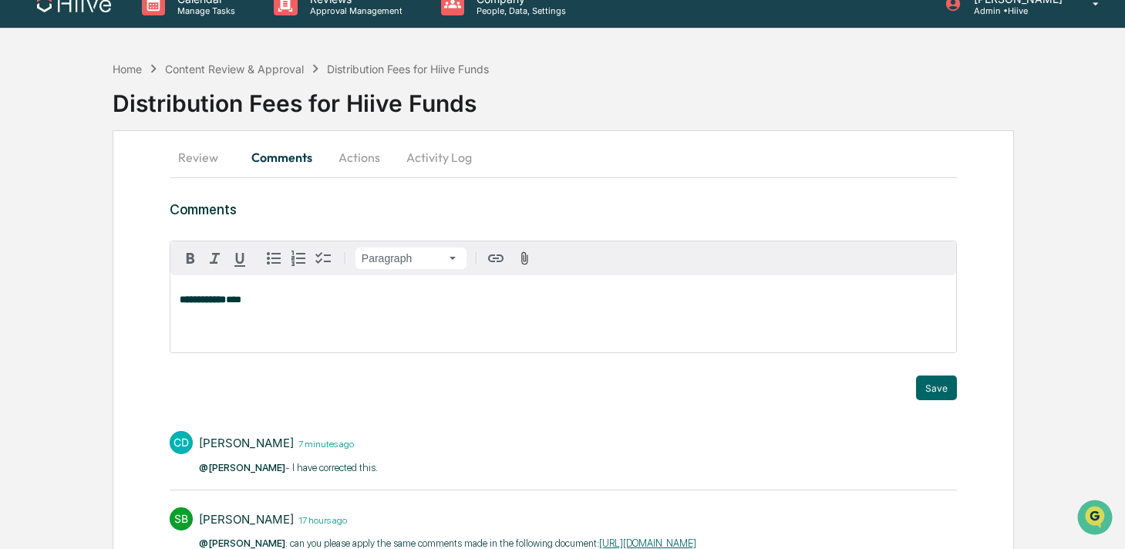
scroll to position [22, 0]
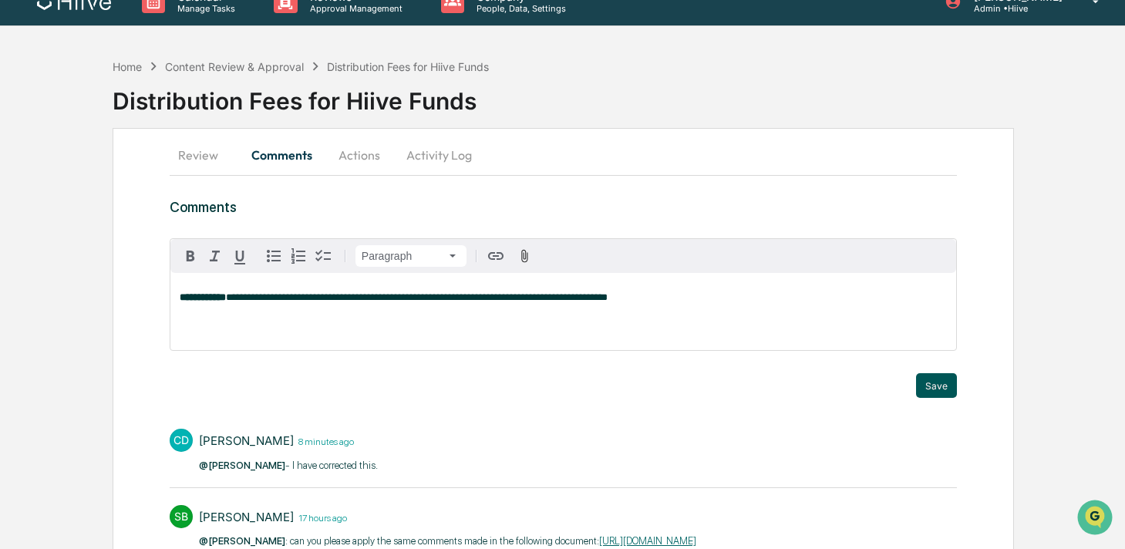
click at [935, 377] on button "Save" at bounding box center [936, 385] width 41 height 25
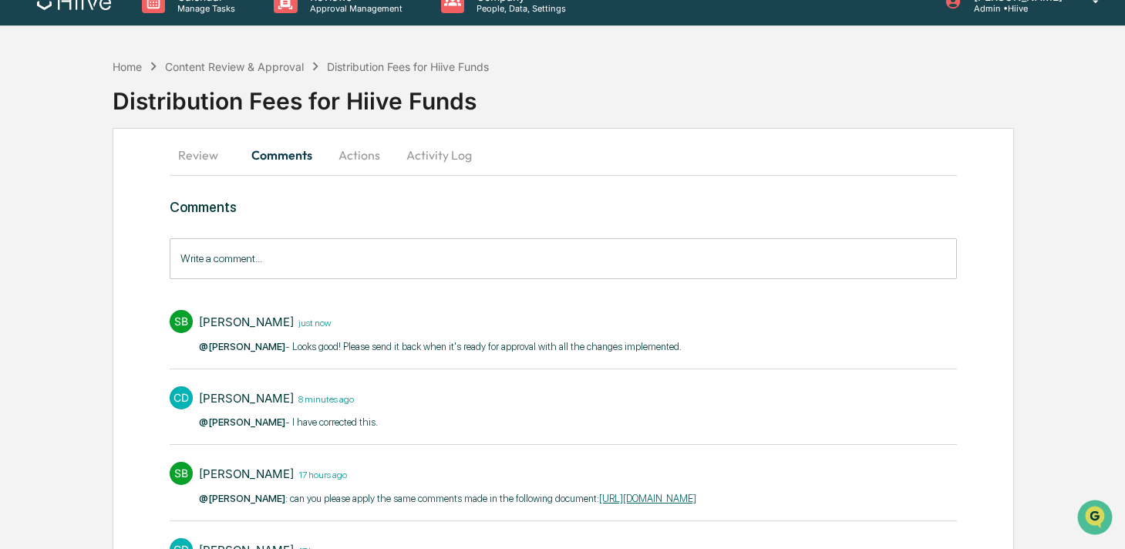
click at [215, 157] on button "Review" at bounding box center [204, 154] width 69 height 37
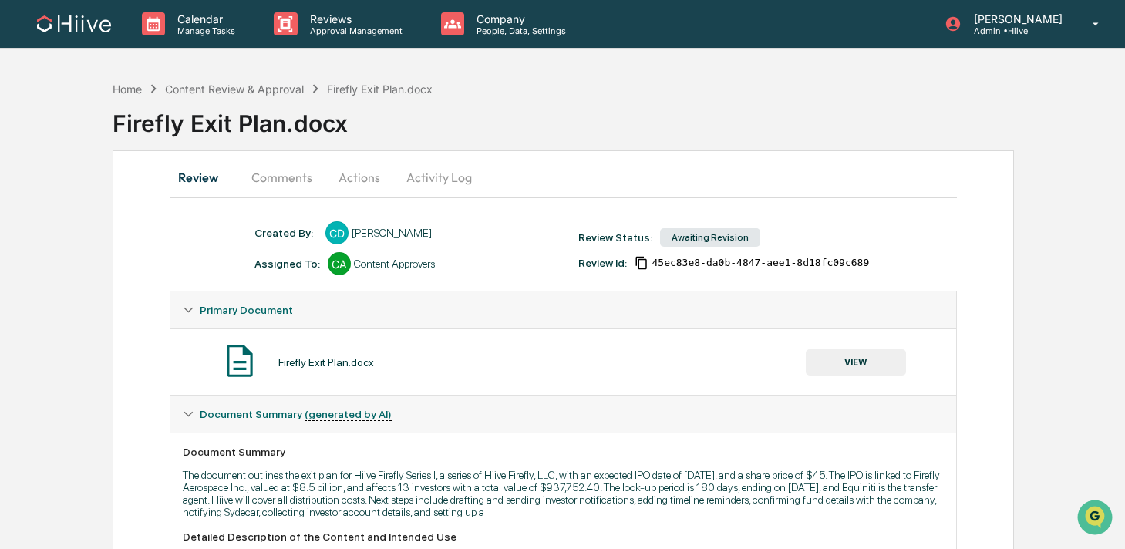
click at [281, 184] on button "Comments" at bounding box center [282, 177] width 86 height 37
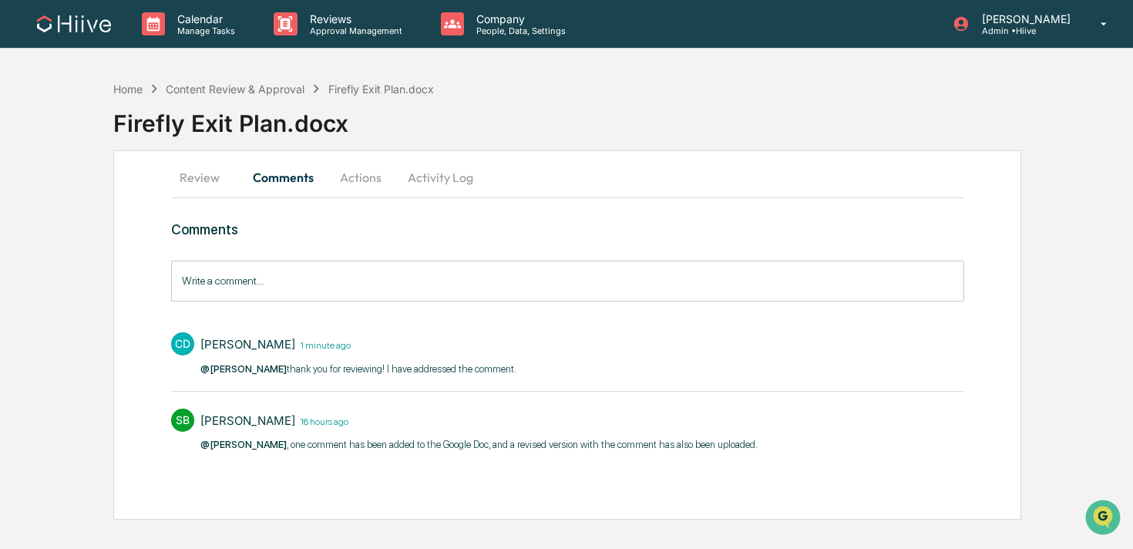
click at [188, 176] on button "Review" at bounding box center [205, 177] width 69 height 37
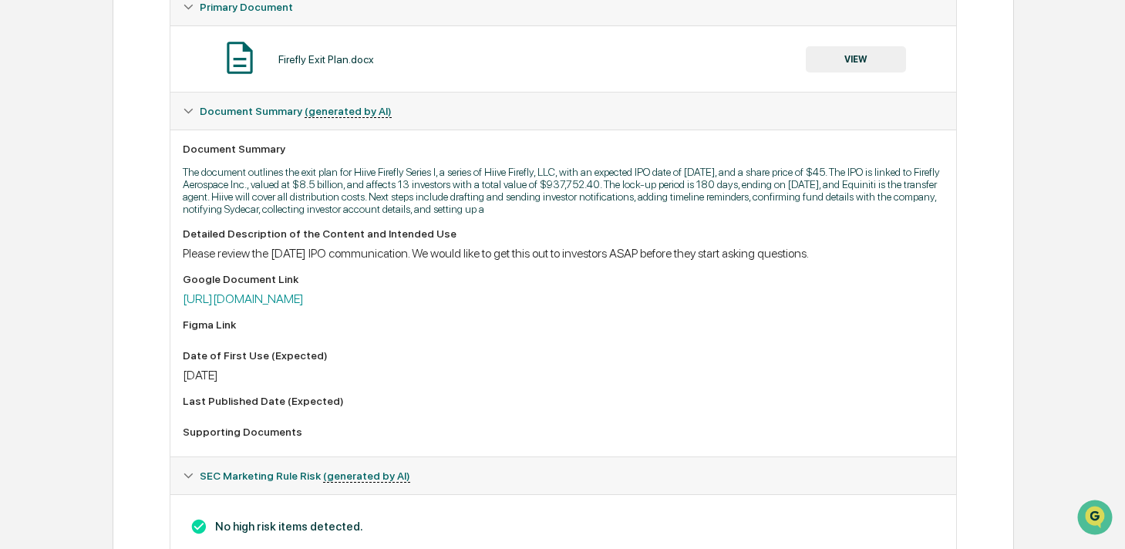
scroll to position [358, 0]
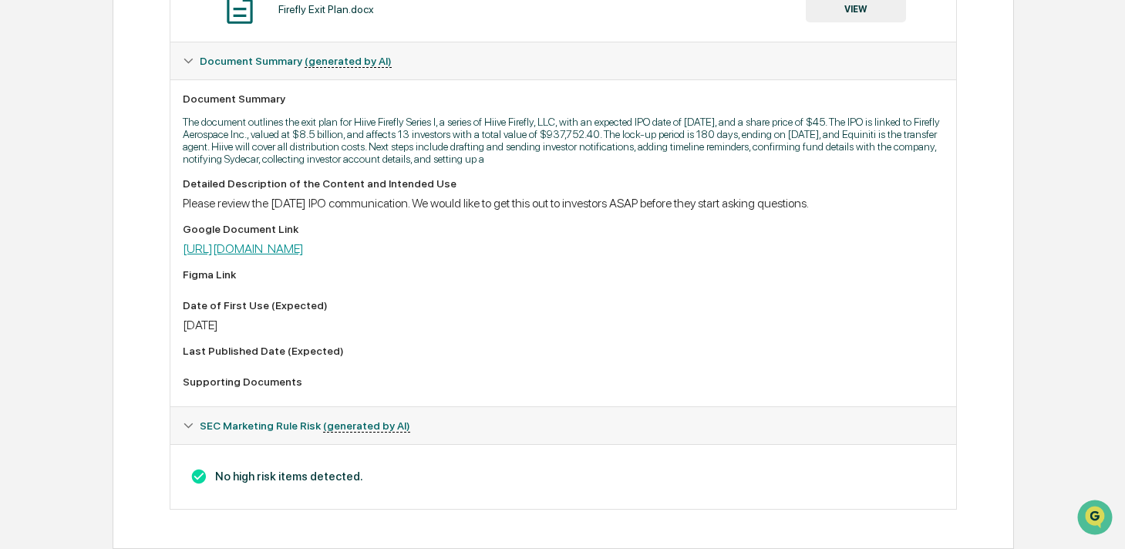
click at [268, 243] on link "[URL][DOMAIN_NAME]" at bounding box center [243, 248] width 121 height 15
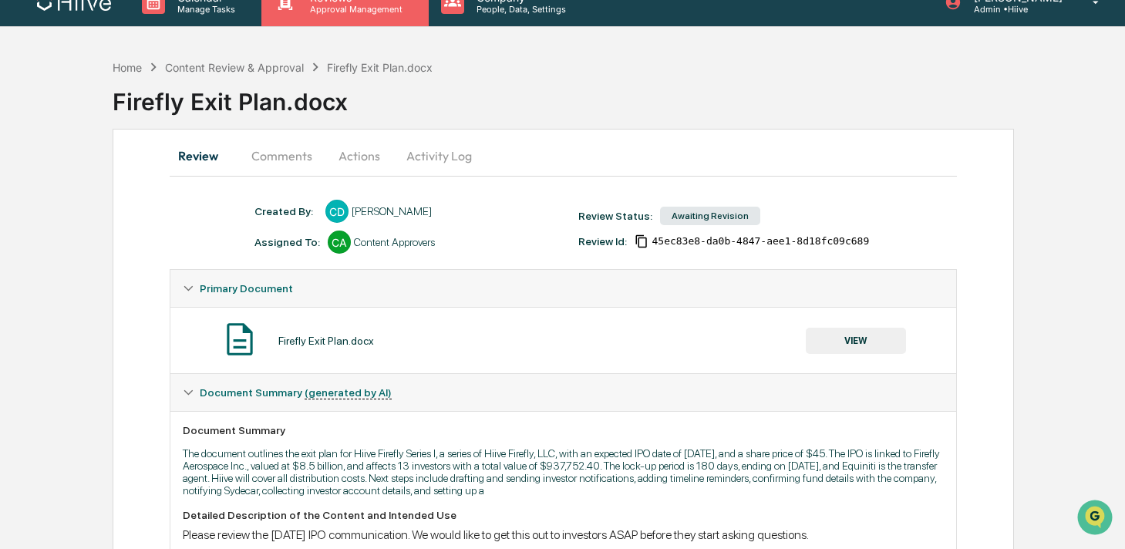
scroll to position [0, 0]
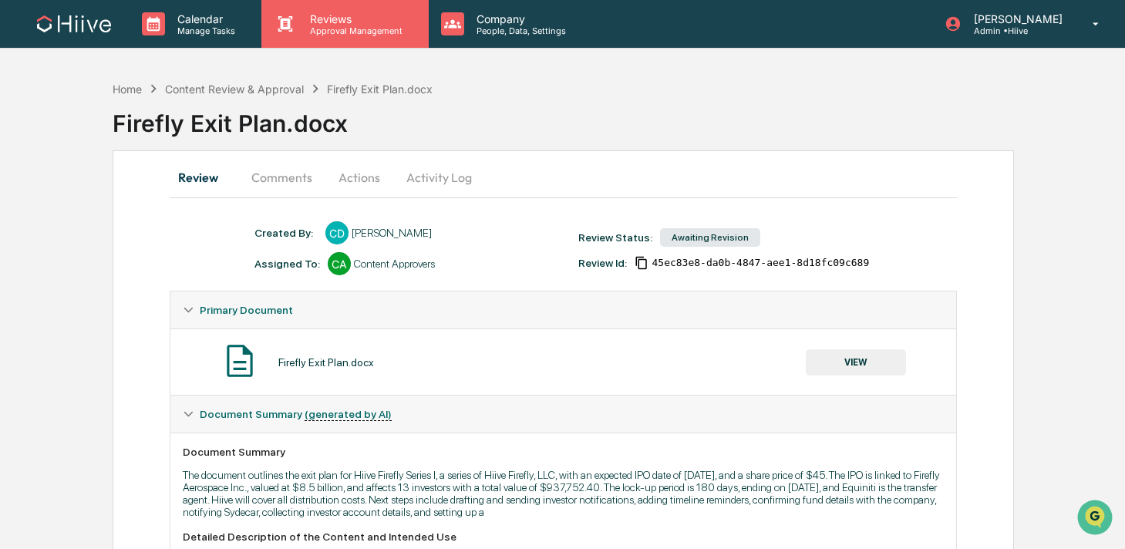
click at [308, 21] on p "Reviews" at bounding box center [354, 18] width 113 height 13
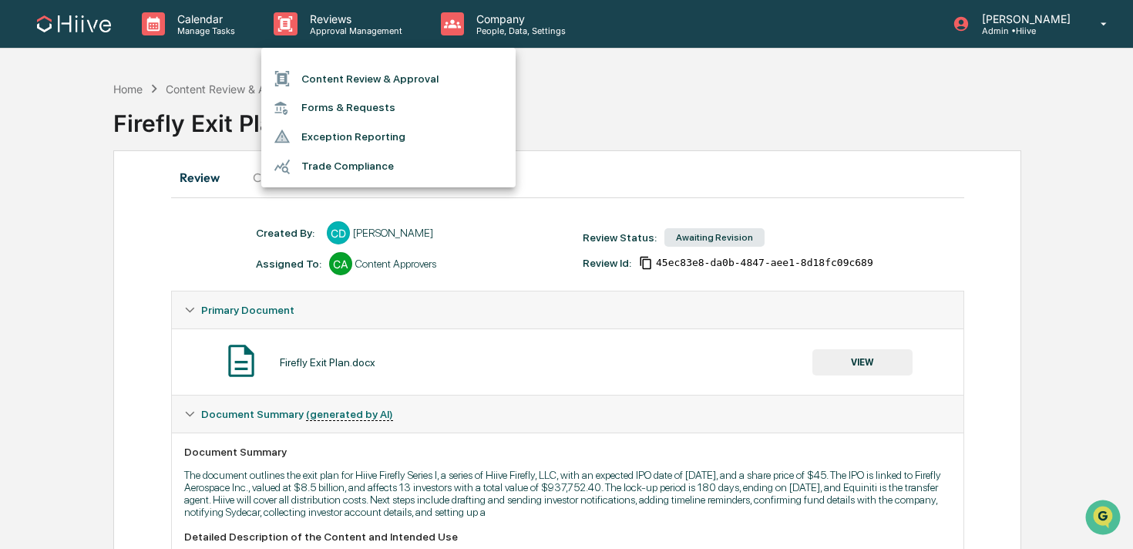
click at [301, 71] on li "Content Review & Approval" at bounding box center [388, 78] width 254 height 29
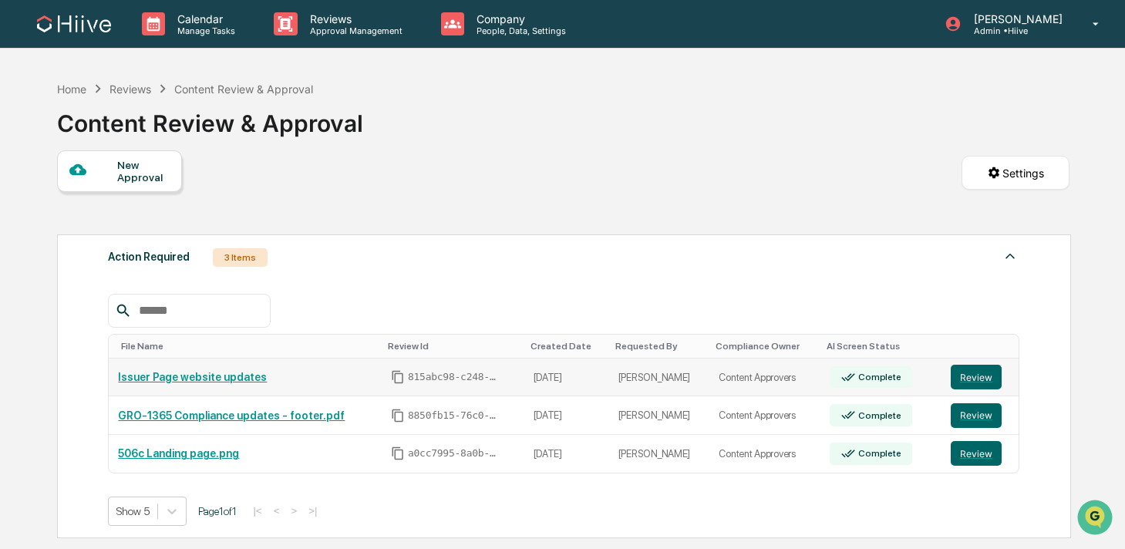
scroll to position [252, 0]
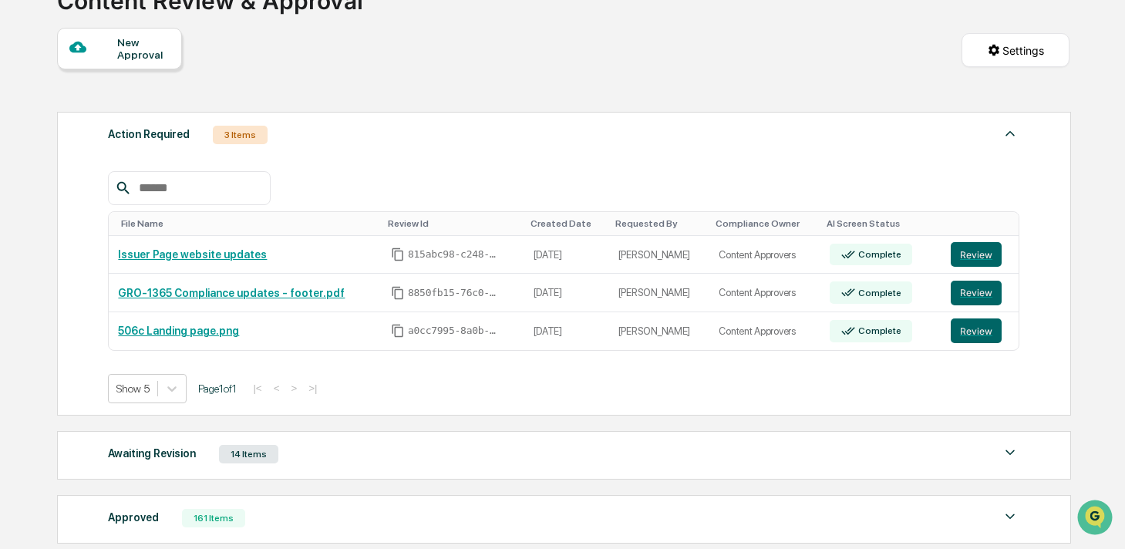
click at [279, 463] on div "Awaiting Revision 14 Items" at bounding box center [563, 454] width 911 height 22
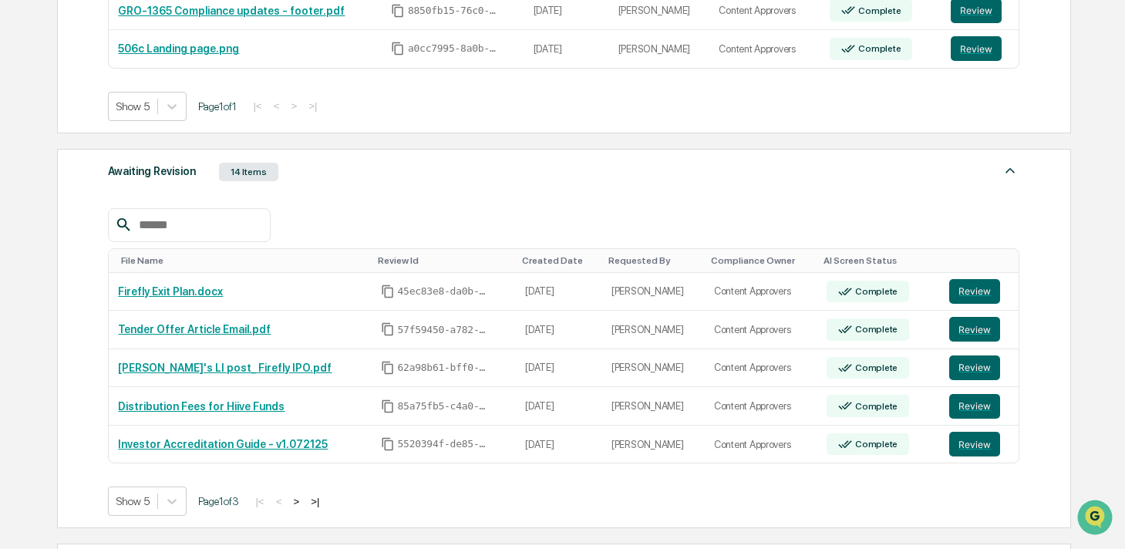
scroll to position [419, 0]
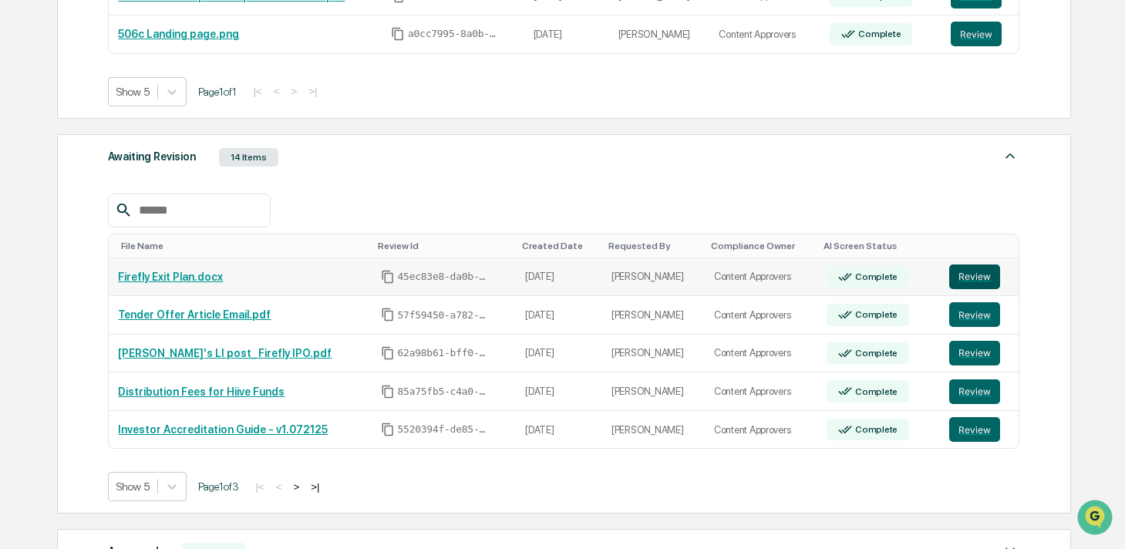
click at [982, 284] on button "Review" at bounding box center [974, 276] width 51 height 25
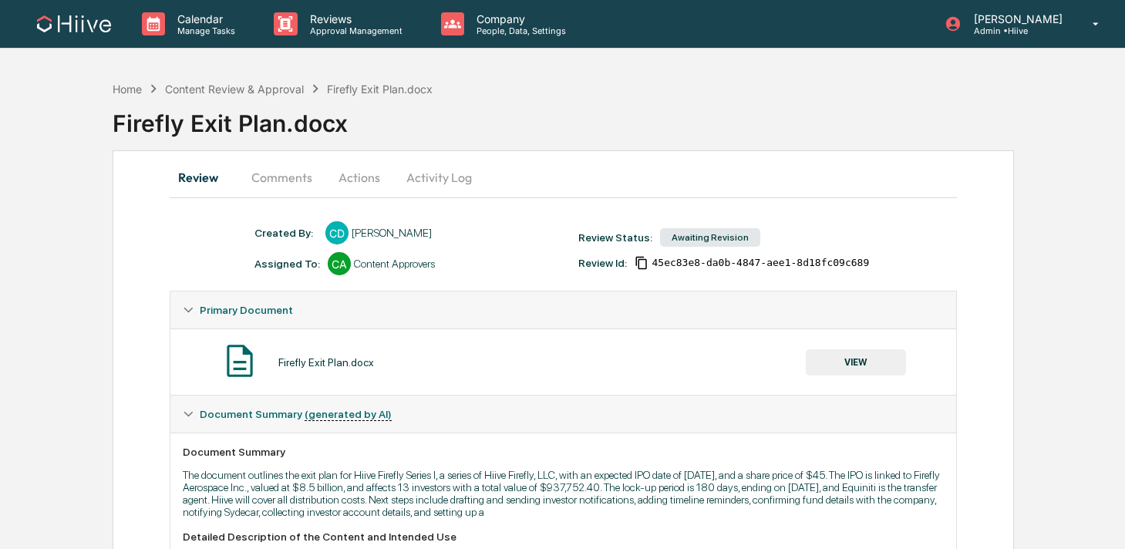
click at [277, 177] on button "Comments" at bounding box center [282, 177] width 86 height 37
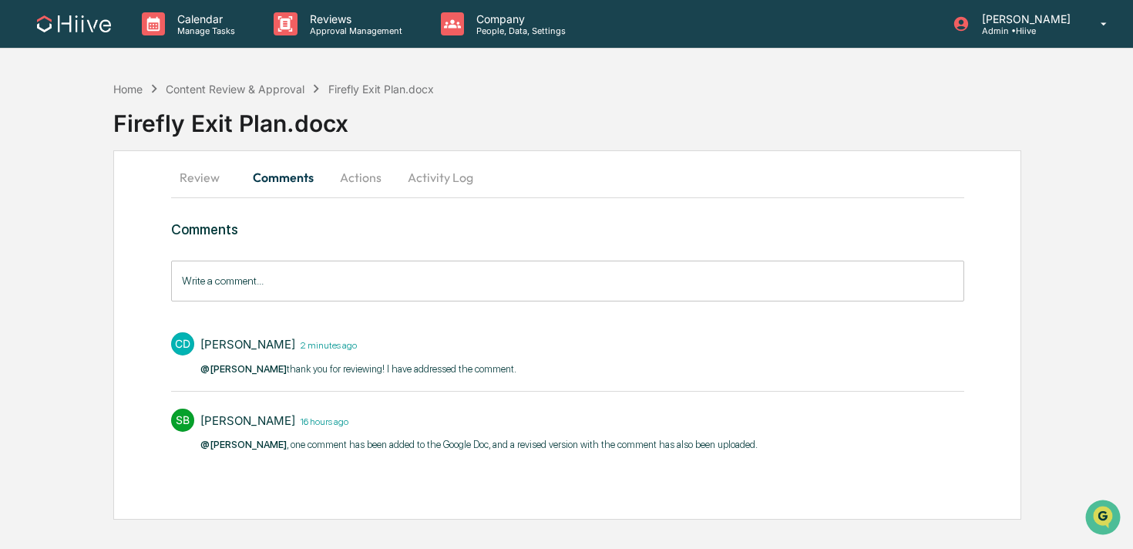
click at [436, 173] on button "Activity Log" at bounding box center [441, 177] width 90 height 37
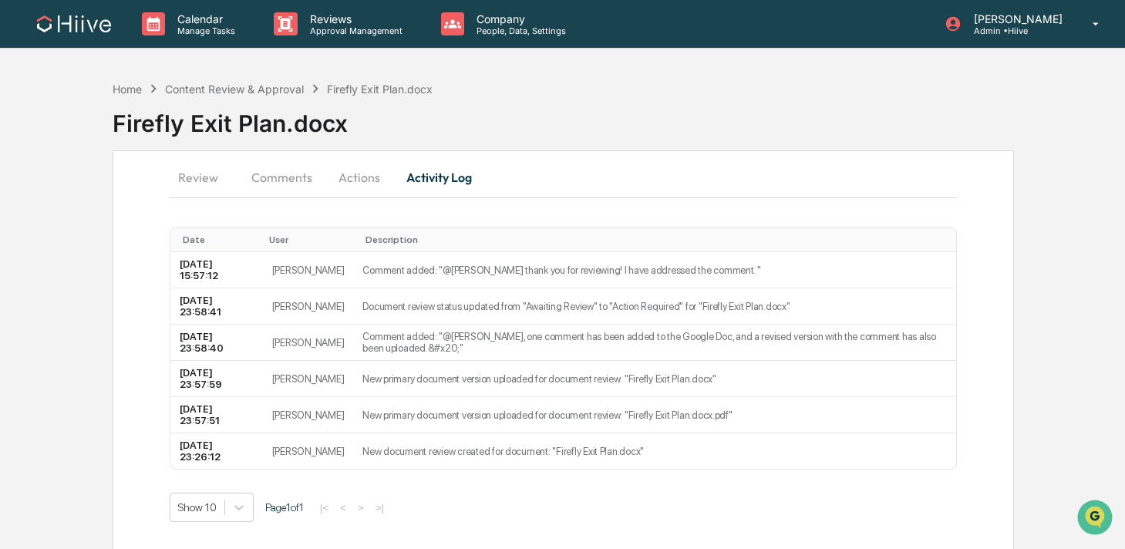
click at [382, 181] on button "Actions" at bounding box center [359, 177] width 69 height 37
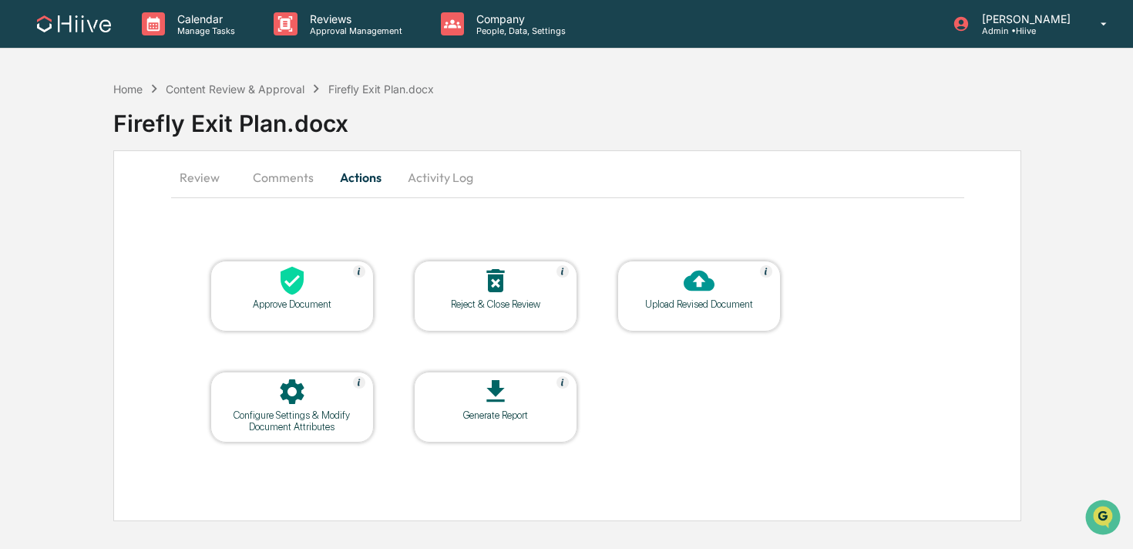
click at [291, 182] on button "Comments" at bounding box center [284, 177] width 86 height 37
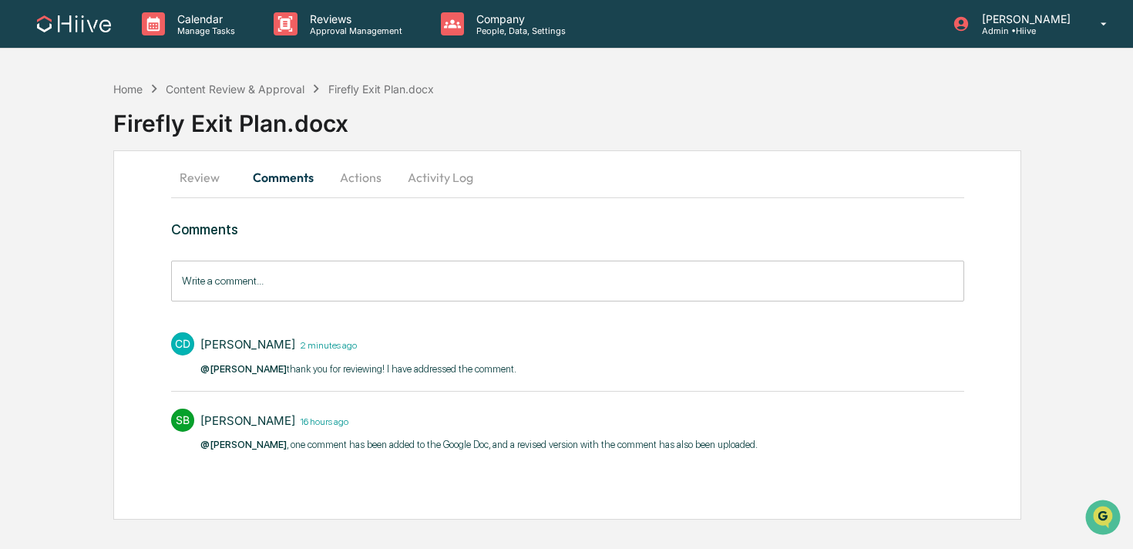
click at [353, 180] on button "Actions" at bounding box center [360, 177] width 69 height 37
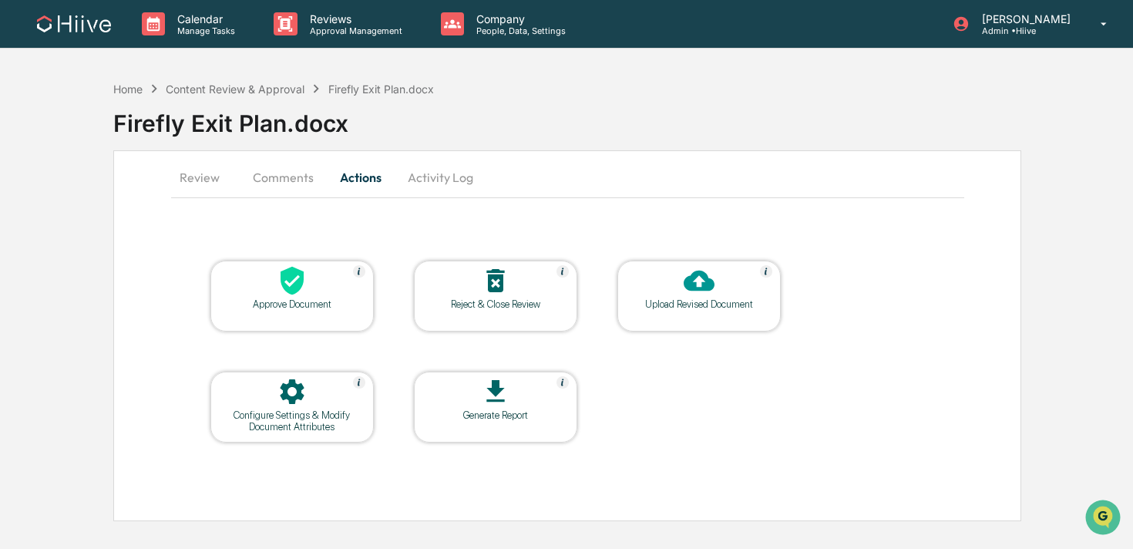
click at [212, 173] on button "Review" at bounding box center [205, 177] width 69 height 37
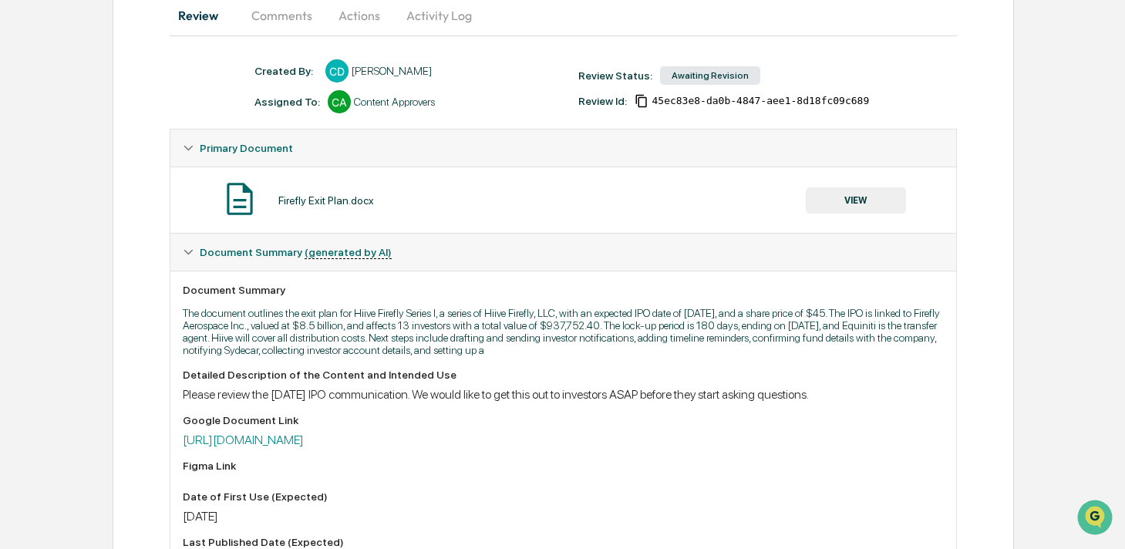
scroll to position [358, 0]
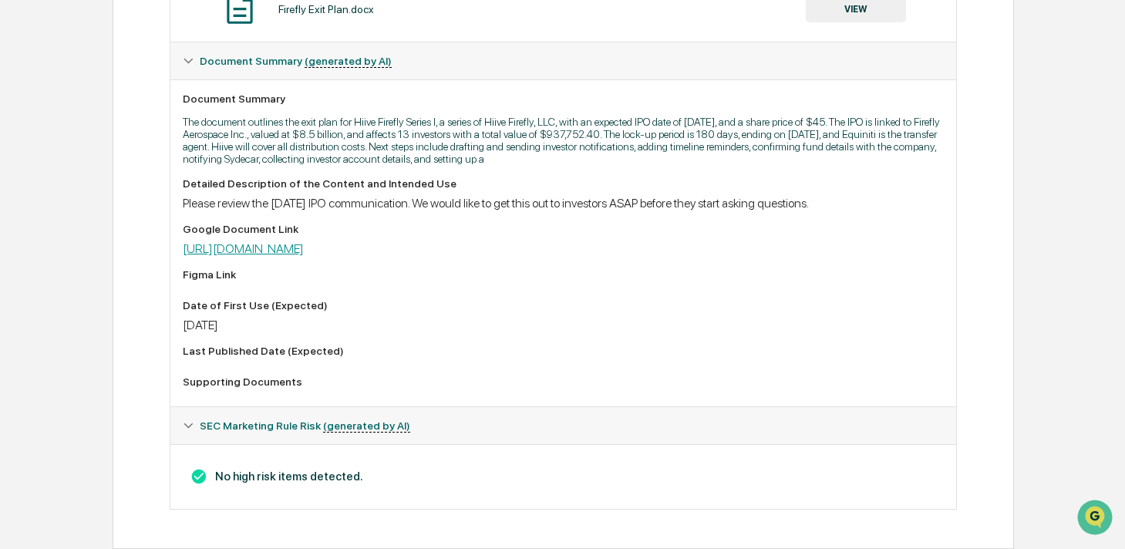
click at [304, 248] on link "https://docs.google.com/document/d/1aaufVSpvbSHEcAkIQUyIW7F9KIqMlPO4/edit" at bounding box center [243, 248] width 121 height 15
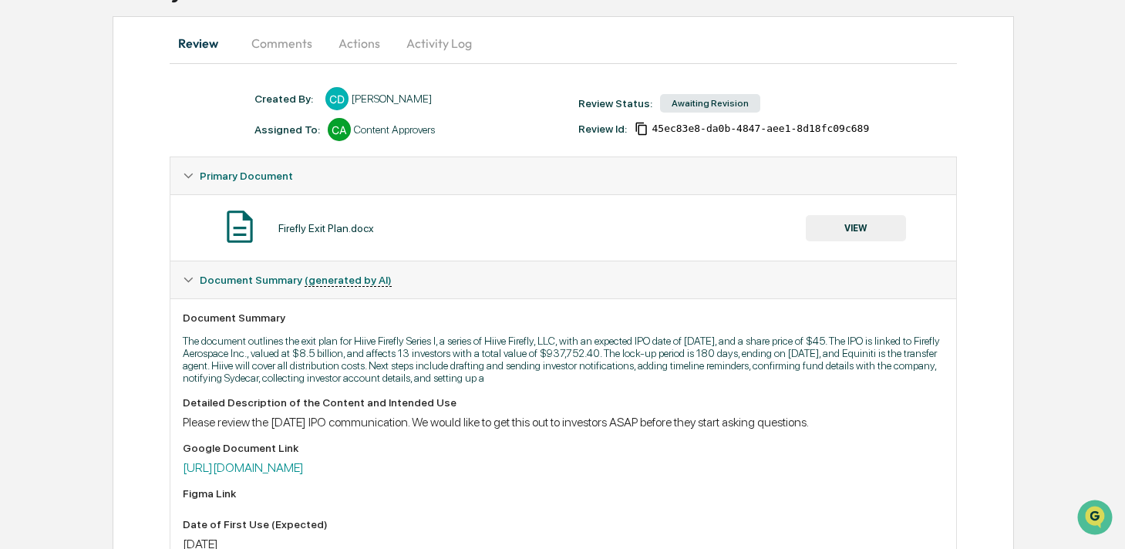
scroll to position [71, 0]
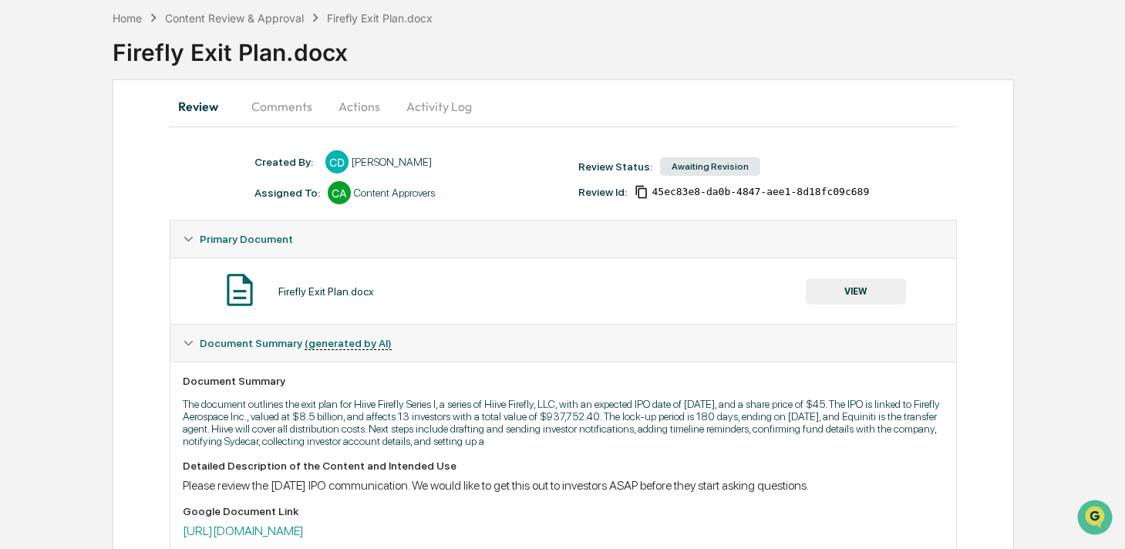
click at [365, 99] on button "Actions" at bounding box center [359, 106] width 69 height 37
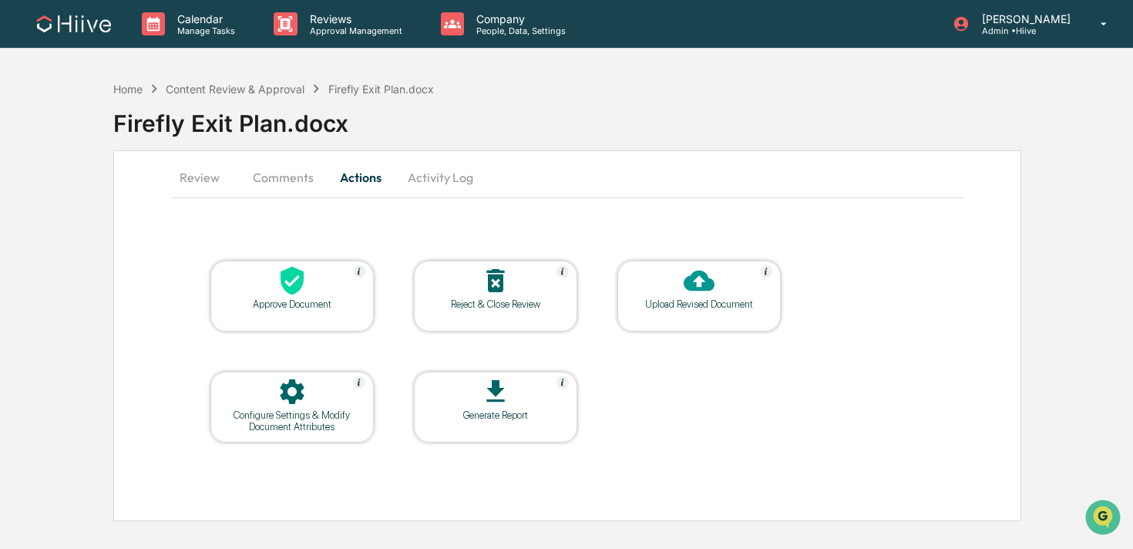
click at [675, 298] on div "Upload Revised Document" at bounding box center [699, 304] width 139 height 12
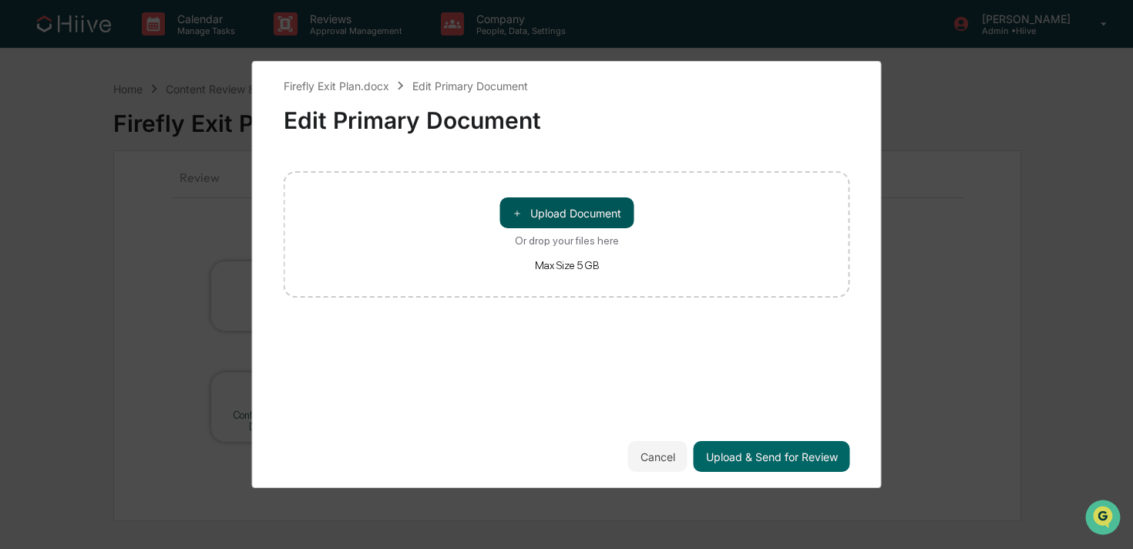
click at [562, 212] on button "＋ Upload Document" at bounding box center [567, 212] width 134 height 31
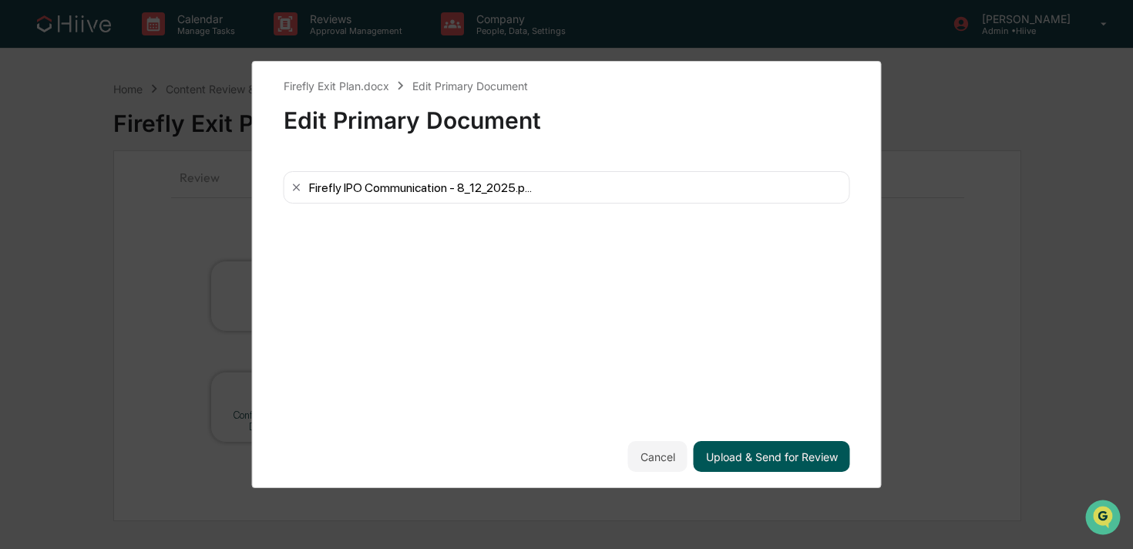
click at [748, 458] on button "Upload & Send for Review" at bounding box center [772, 456] width 157 height 31
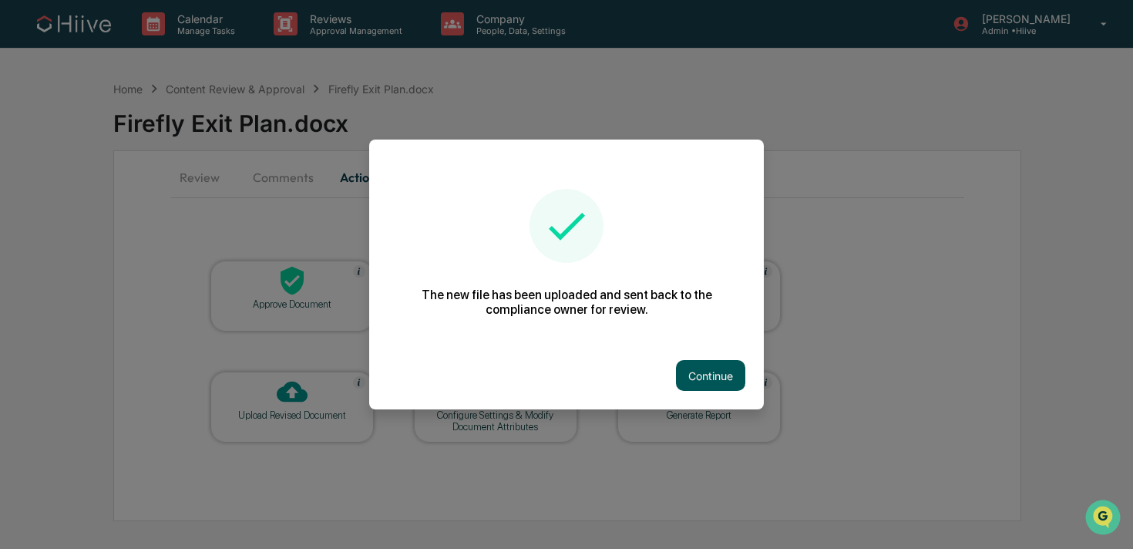
click at [689, 377] on button "Continue" at bounding box center [710, 375] width 69 height 31
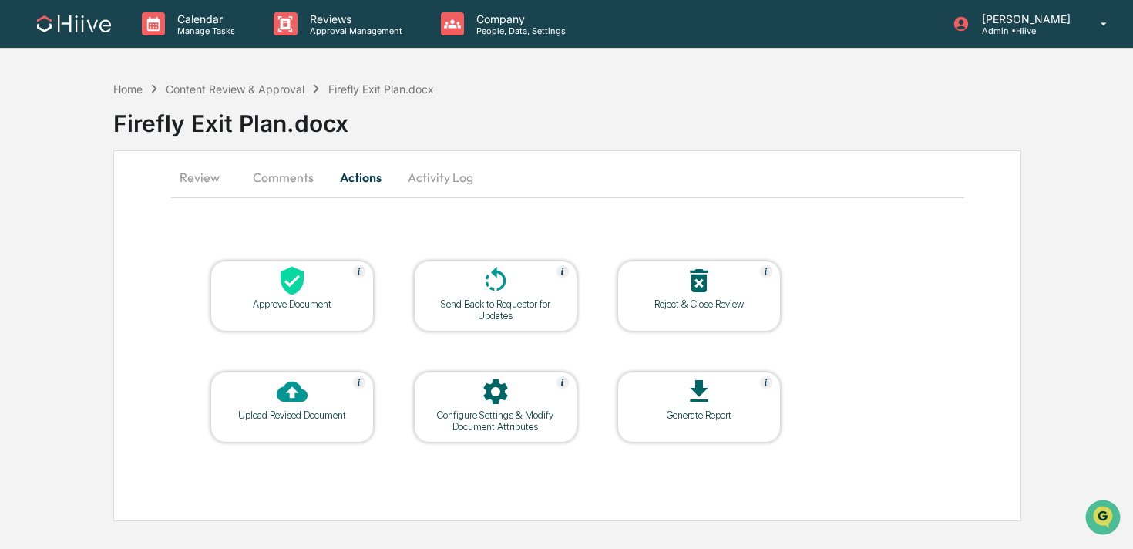
click at [306, 187] on button "Comments" at bounding box center [284, 177] width 86 height 37
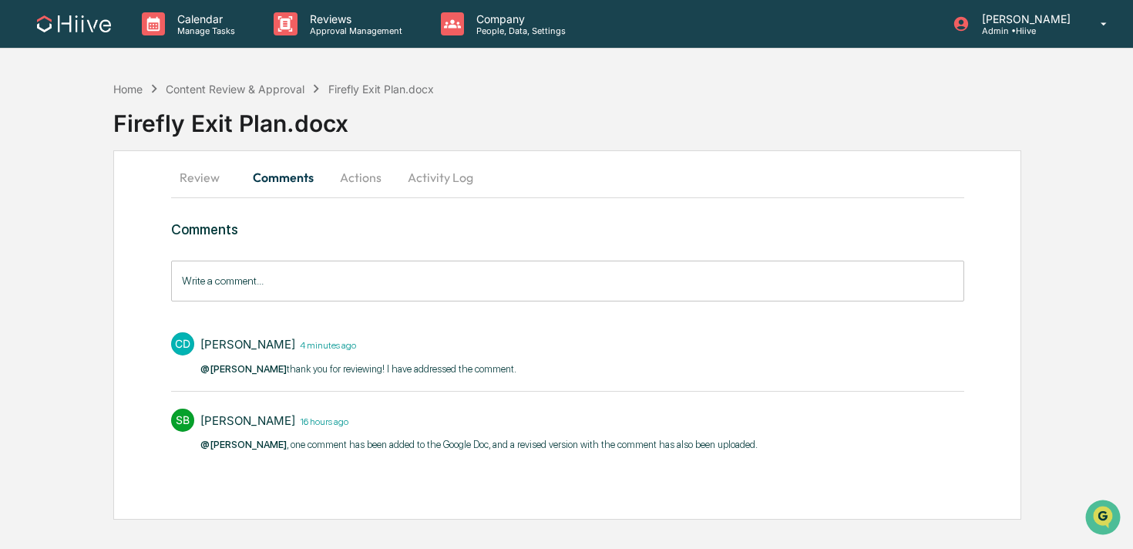
click at [234, 283] on input "Write a comment..." at bounding box center [567, 281] width 793 height 41
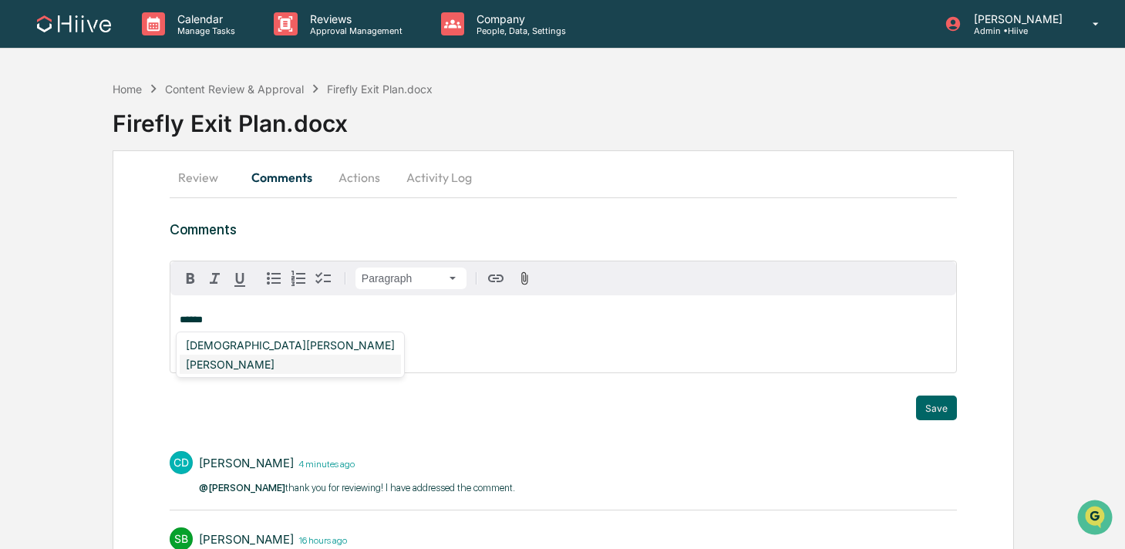
click at [238, 361] on div "[PERSON_NAME]" at bounding box center [290, 364] width 221 height 19
click at [215, 349] on div "Susan Woodard" at bounding box center [230, 344] width 101 height 19
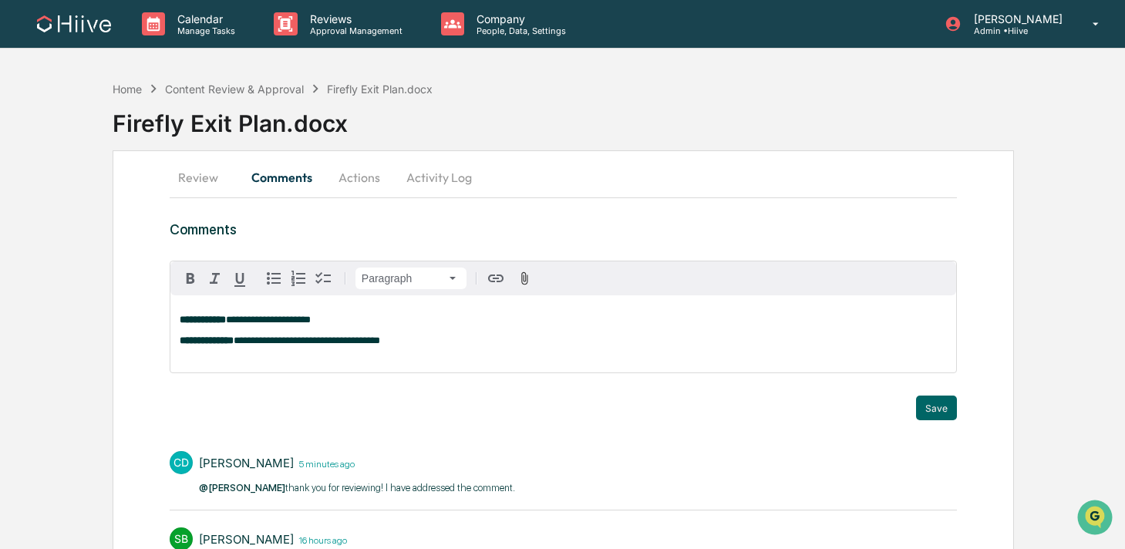
click at [915, 403] on div "Save" at bounding box center [563, 408] width 787 height 25
click at [928, 410] on button "Save" at bounding box center [936, 408] width 41 height 25
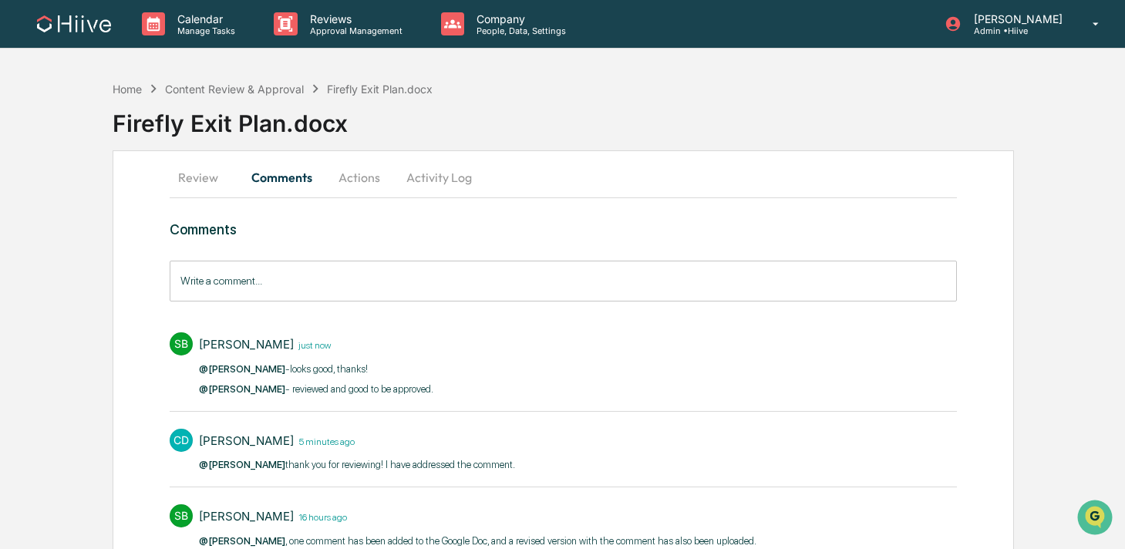
click at [362, 186] on button "Actions" at bounding box center [359, 177] width 69 height 37
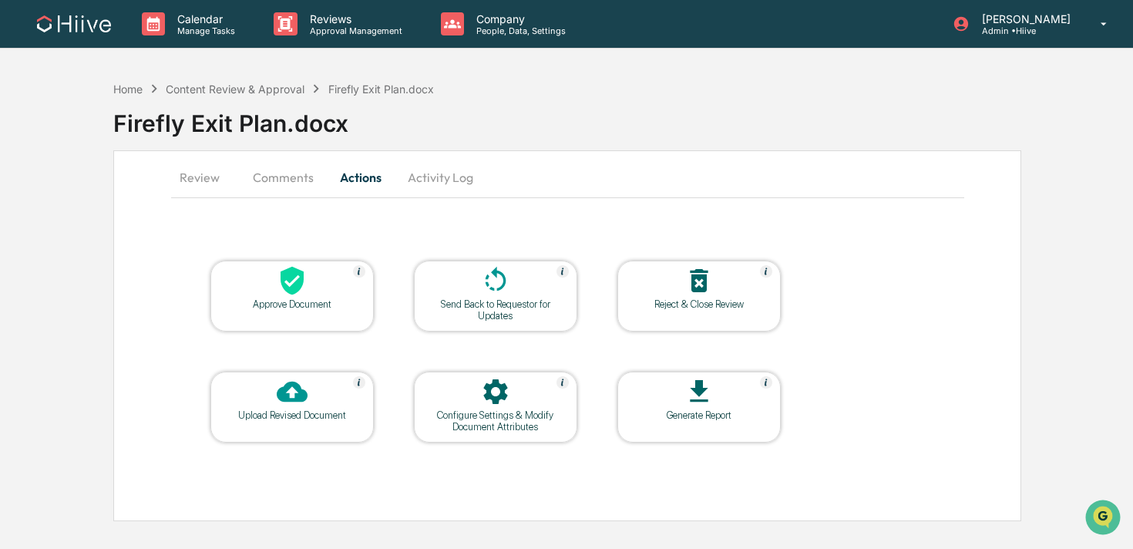
click at [258, 181] on button "Comments" at bounding box center [284, 177] width 86 height 37
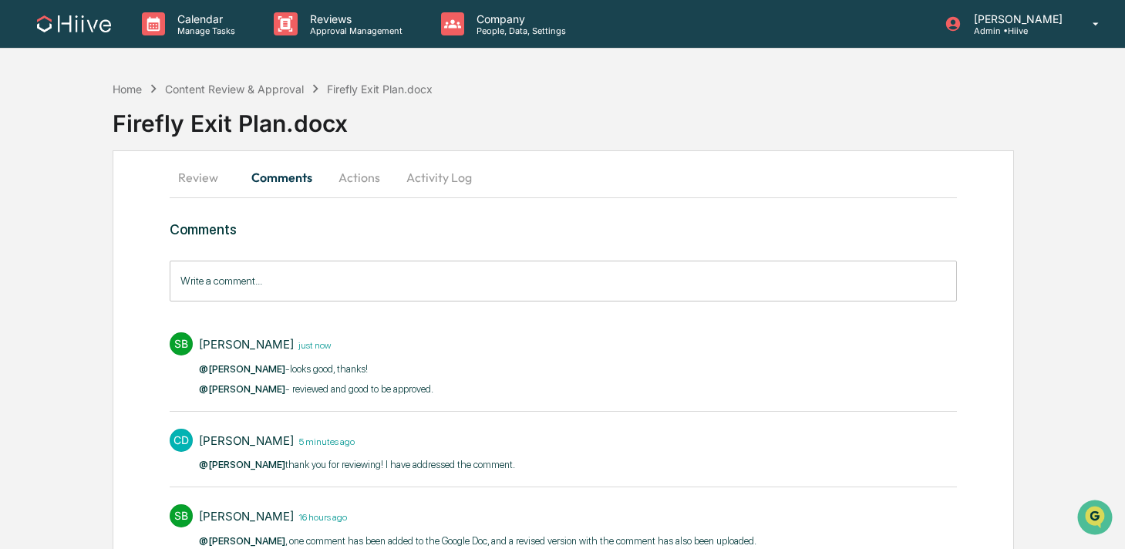
click at [199, 176] on button "Review" at bounding box center [204, 177] width 69 height 37
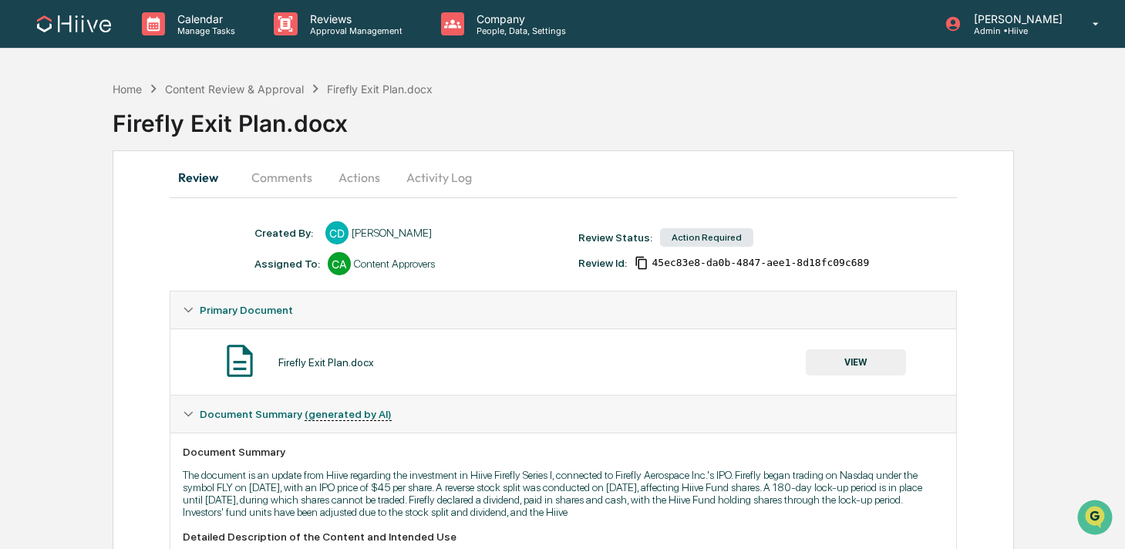
click at [840, 364] on button "VIEW" at bounding box center [856, 362] width 100 height 26
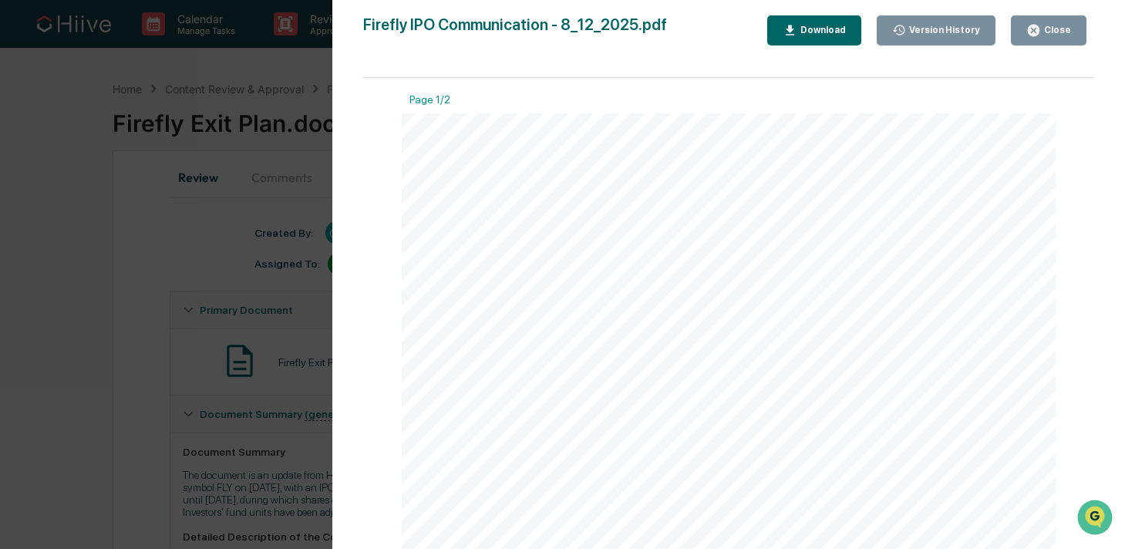
click at [198, 358] on div "Version History 08/13/2025, 04:01 PM Stephanie Bernard 08/12/2025, 11:57 PM Ste…" at bounding box center [562, 274] width 1125 height 549
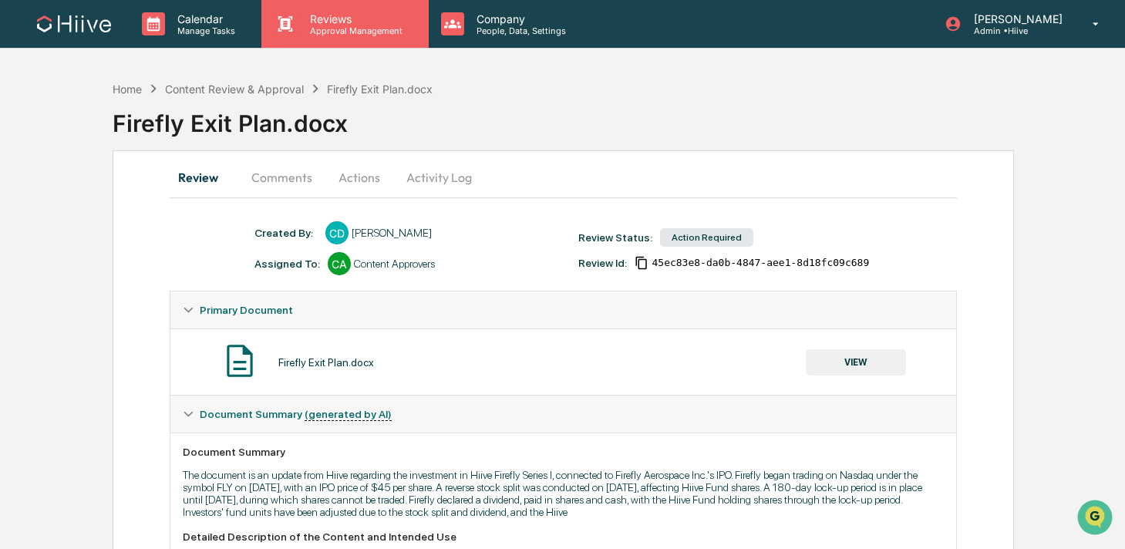
click at [291, 32] on icon at bounding box center [285, 23] width 23 height 23
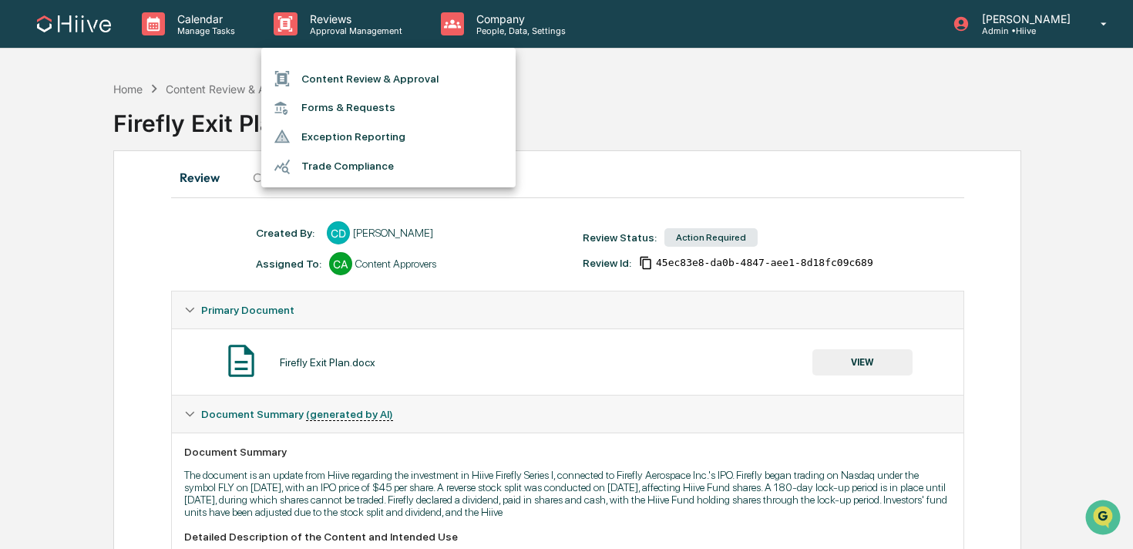
click at [310, 62] on ul "Content Review & Approval Forms & Requests Exception Reporting Trade Compliance" at bounding box center [388, 118] width 254 height 140
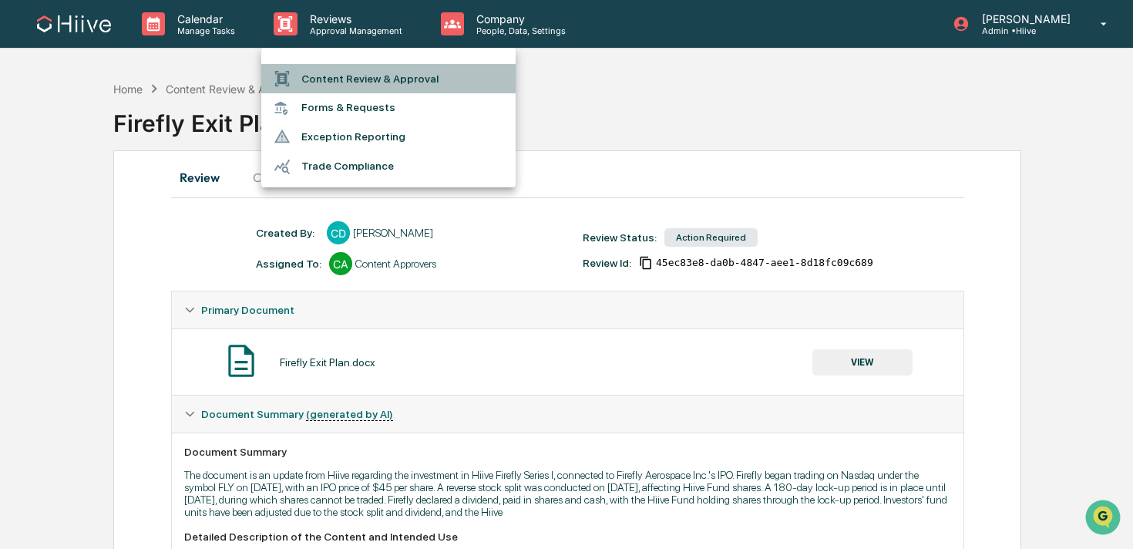
click at [295, 76] on div at bounding box center [288, 78] width 28 height 17
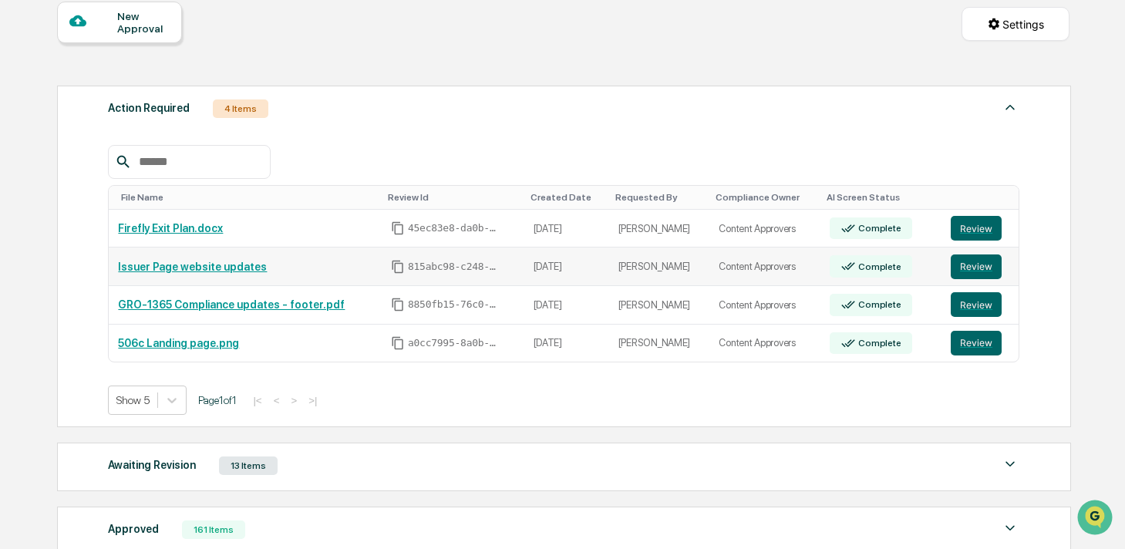
scroll to position [328, 0]
